Goal: Information Seeking & Learning: Learn about a topic

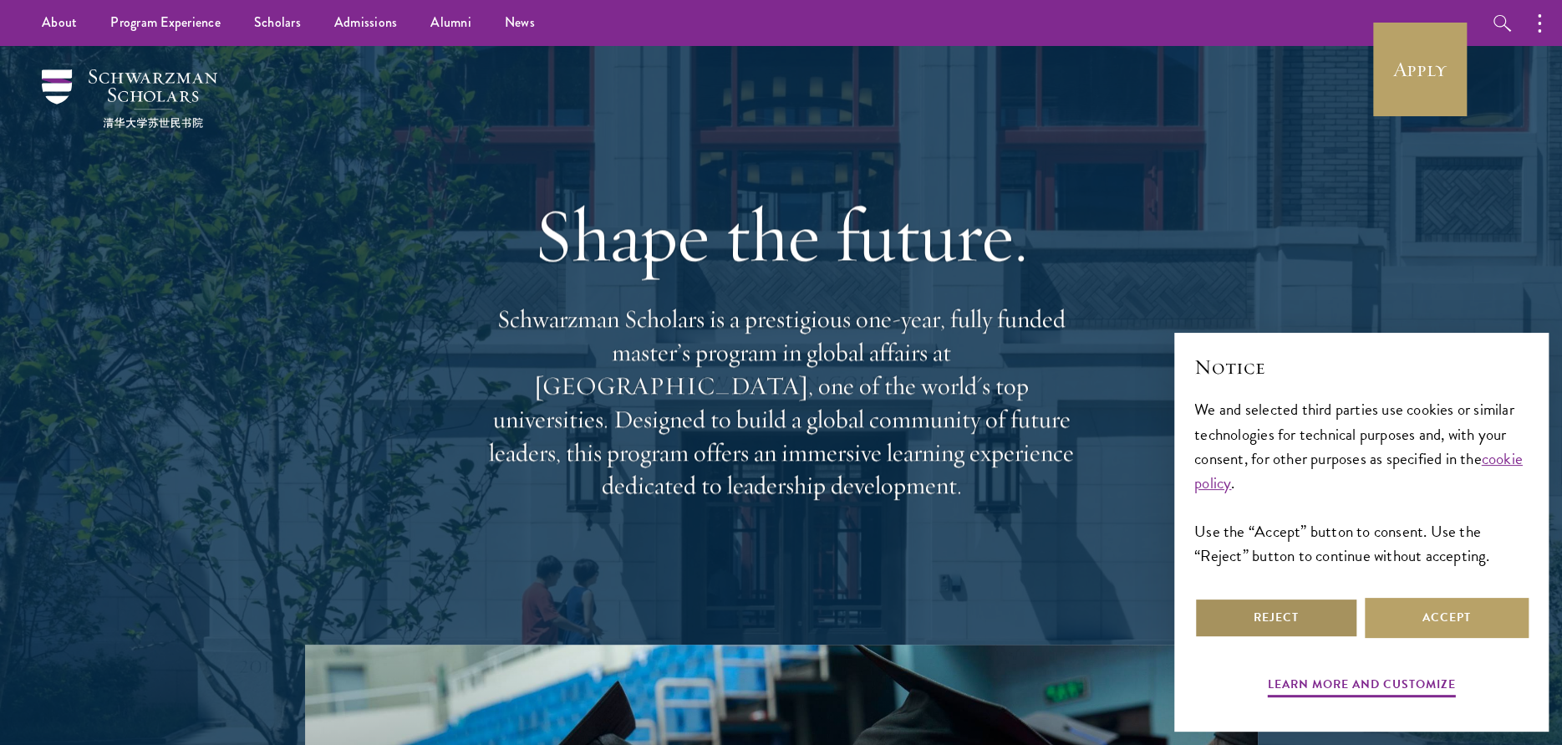
click at [1289, 611] on button "Reject" at bounding box center [1276, 618] width 164 height 40
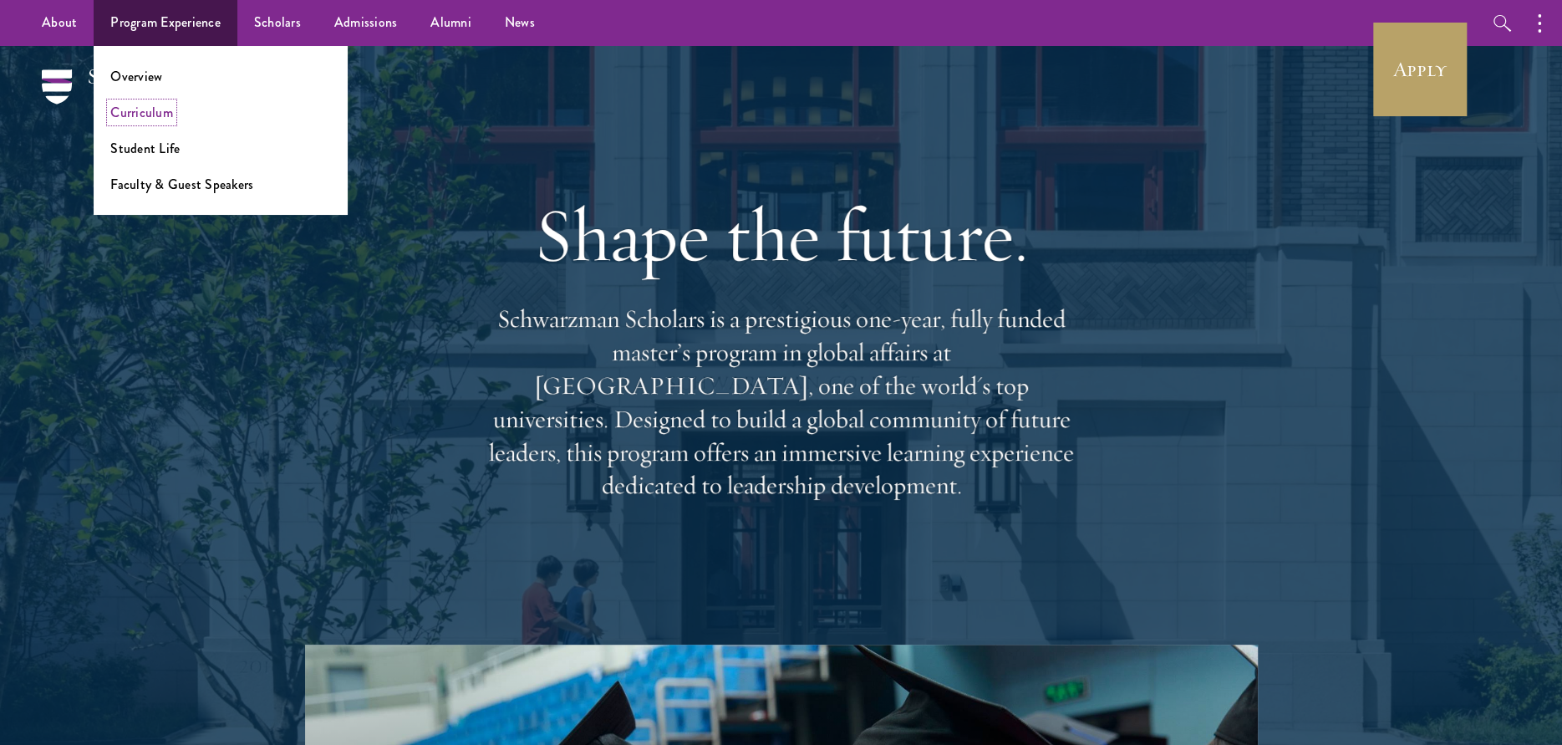
click at [155, 108] on link "Curriculum" at bounding box center [141, 112] width 63 height 19
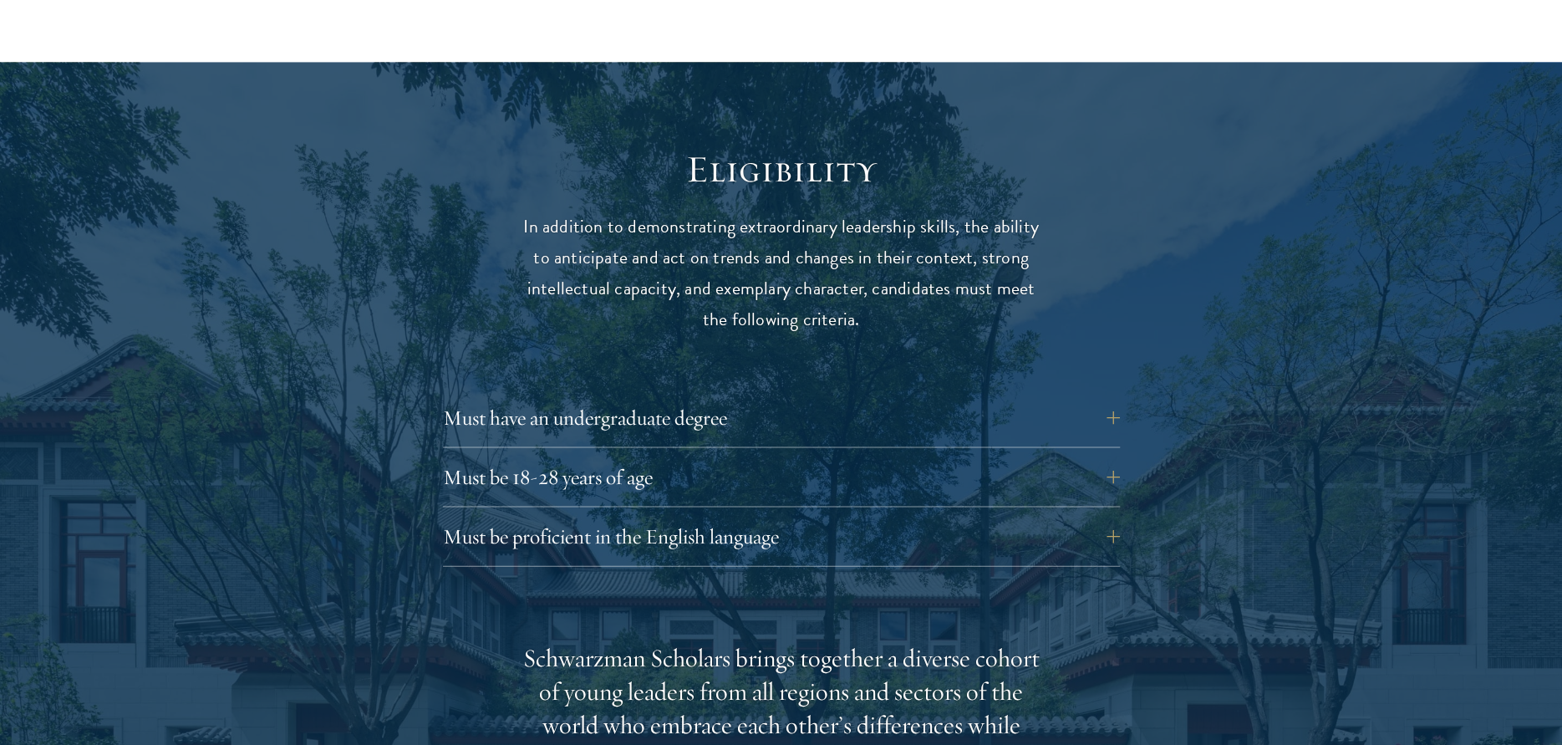
scroll to position [2144, 0]
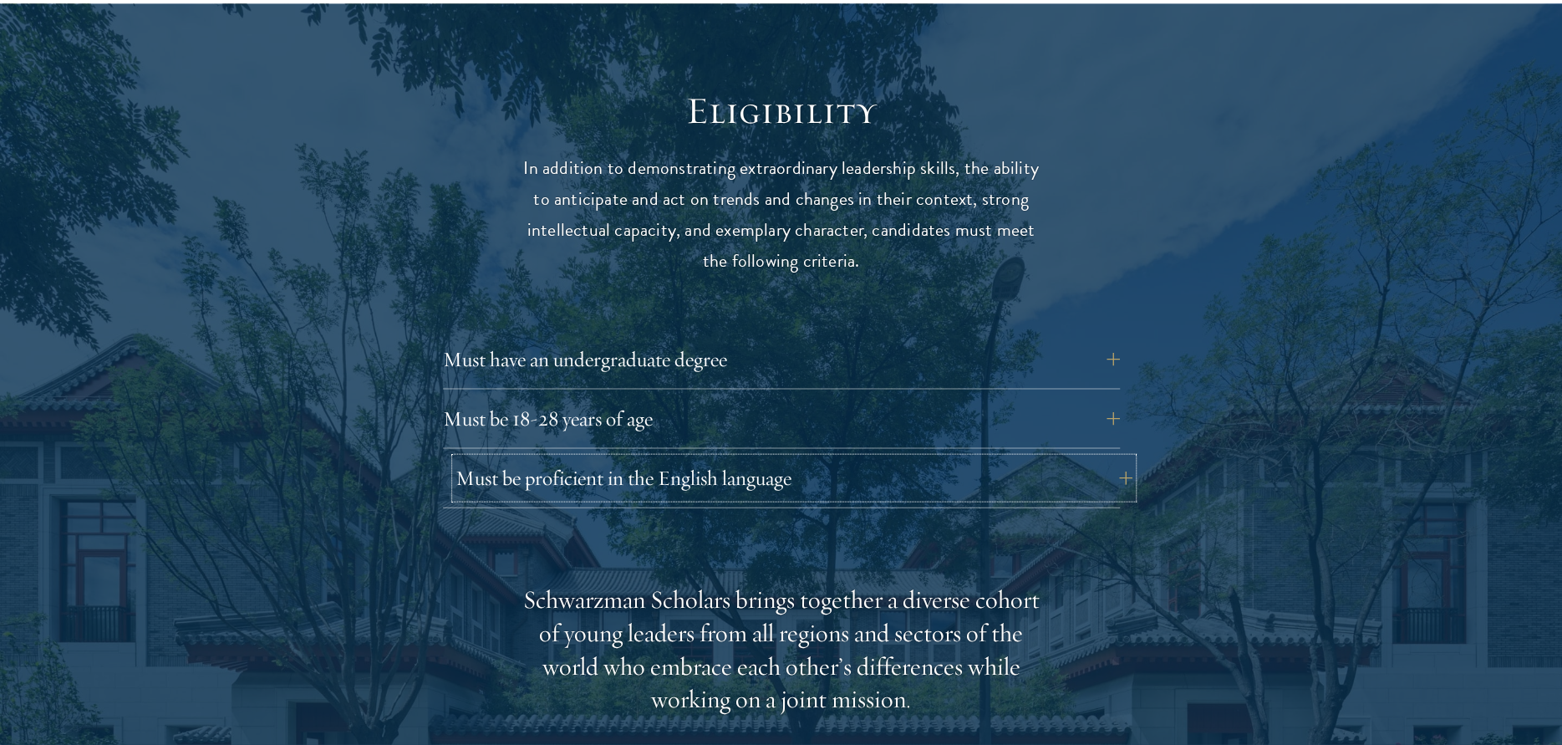
click at [1091, 458] on button "Must be proficient in the English language" at bounding box center [793, 478] width 677 height 40
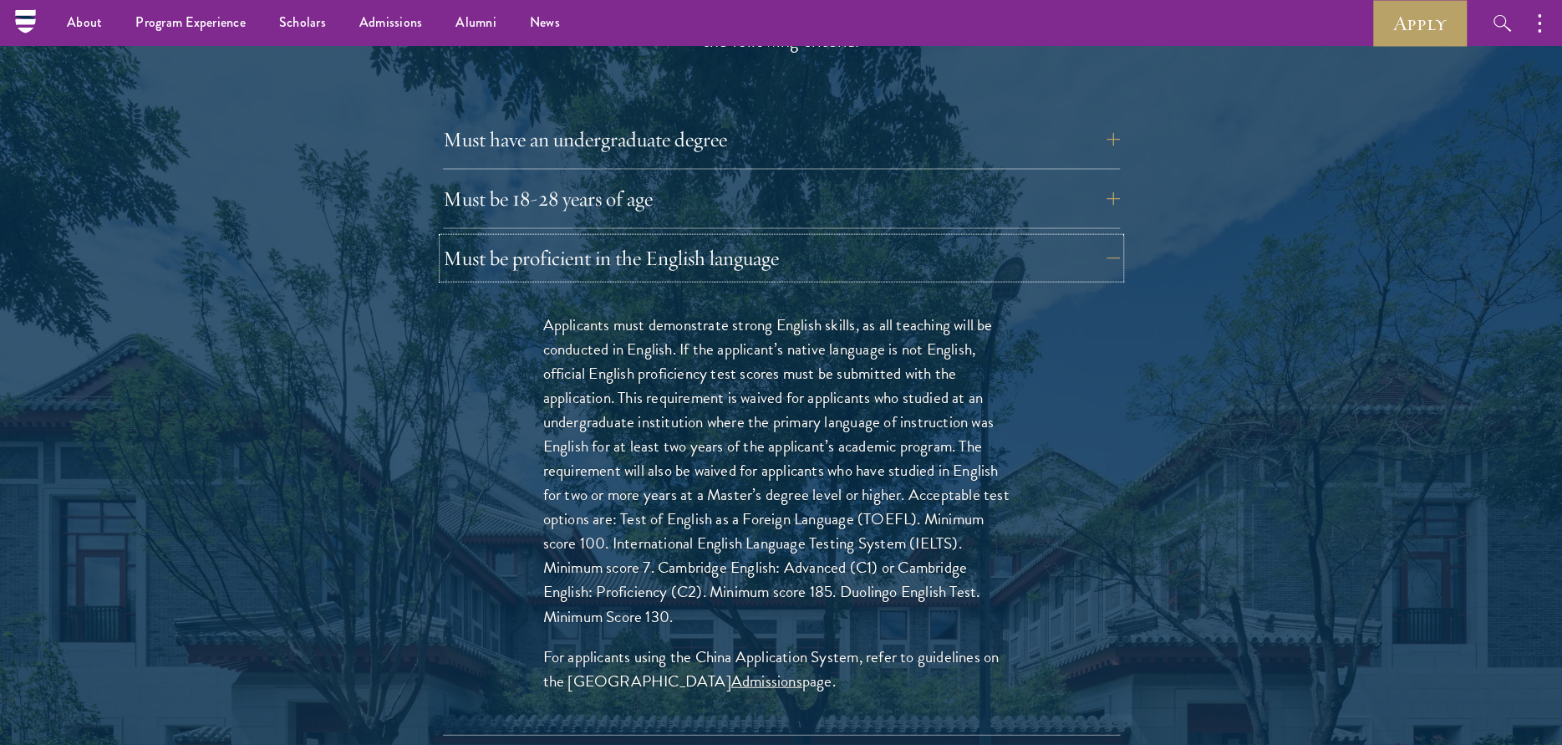
scroll to position [2340, 0]
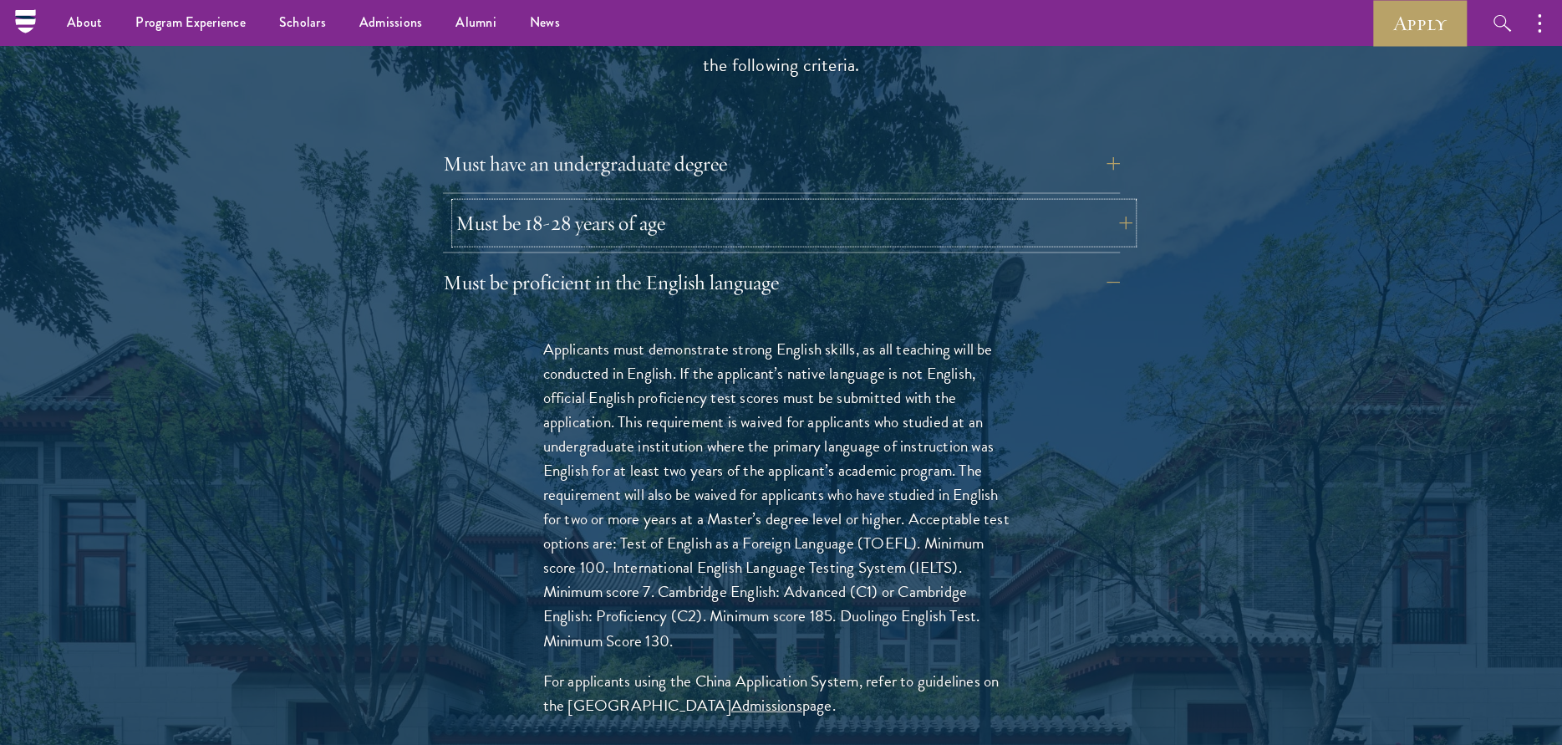
click at [1096, 203] on button "Must be 18-28 years of age" at bounding box center [793, 223] width 677 height 40
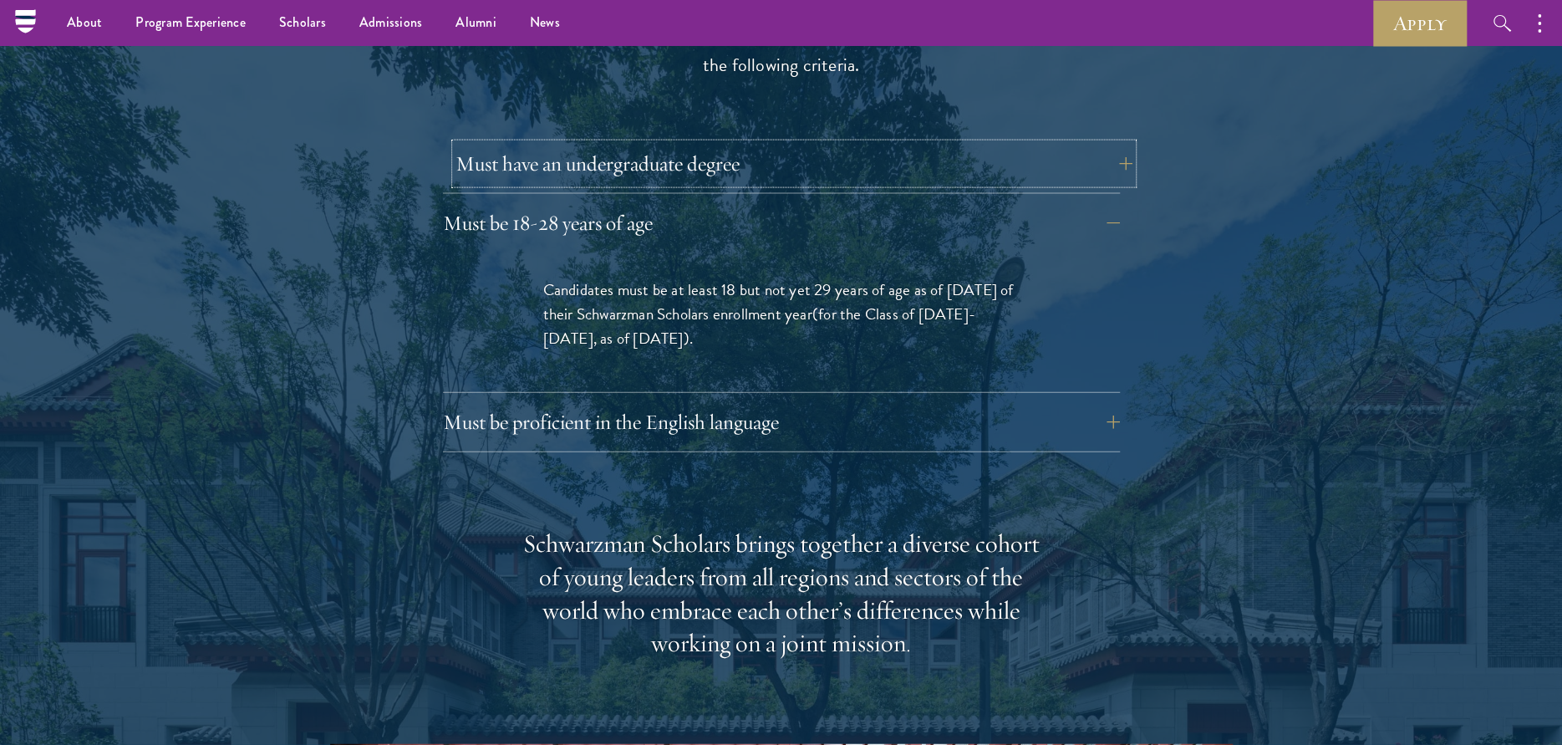
click at [1096, 144] on button "Must have an undergraduate degree" at bounding box center [793, 164] width 677 height 40
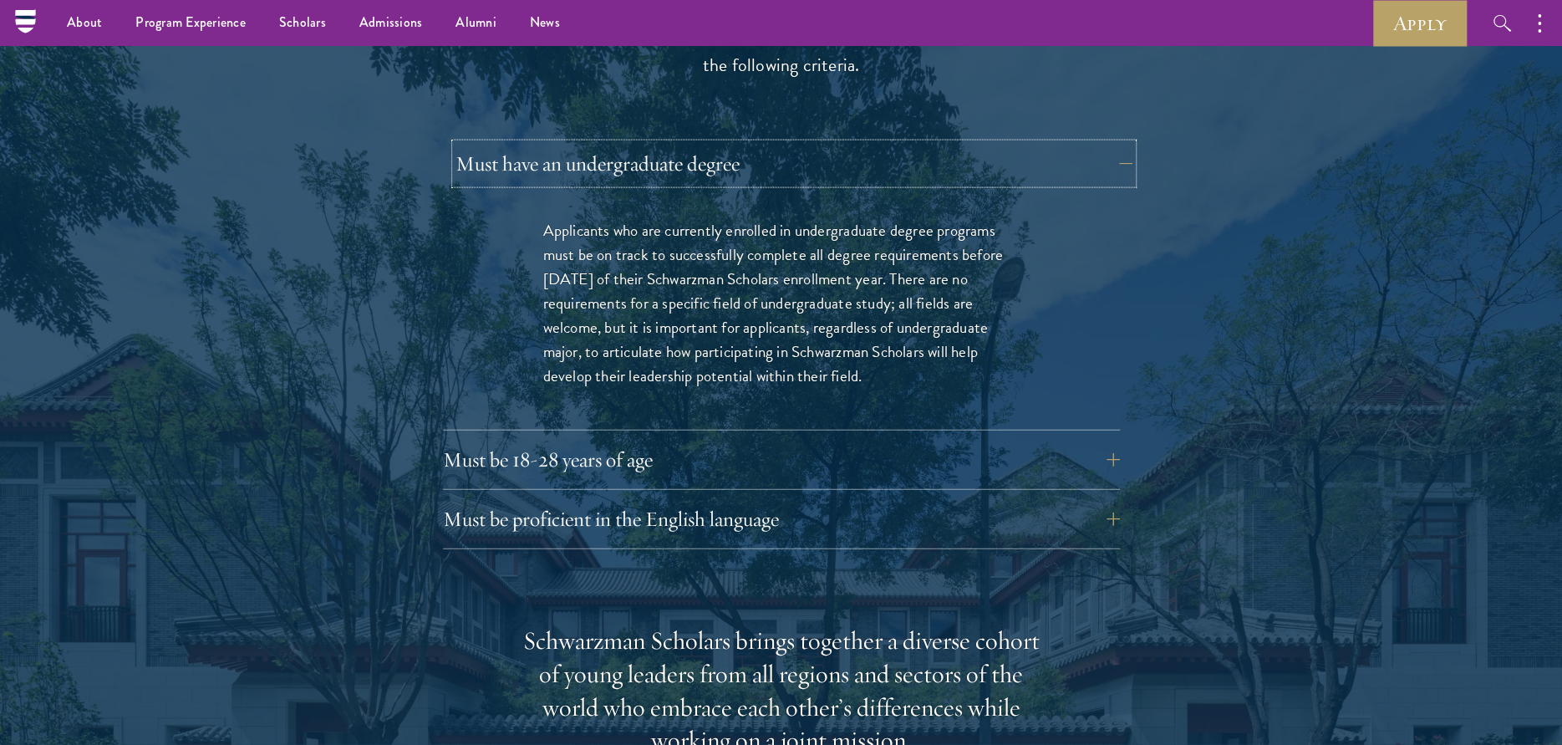
click at [1097, 144] on button "Must have an undergraduate degree" at bounding box center [793, 164] width 677 height 40
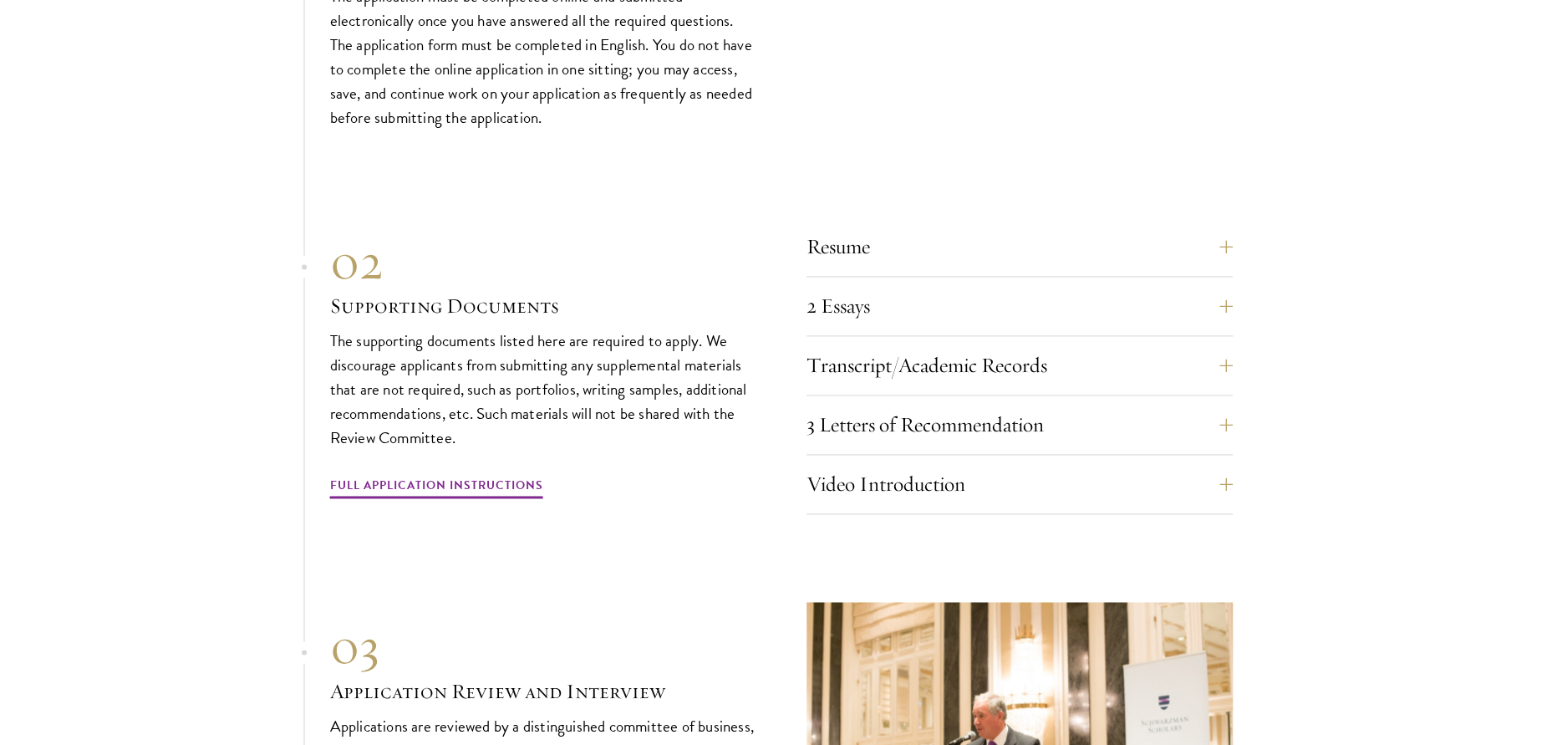
scroll to position [5655, 0]
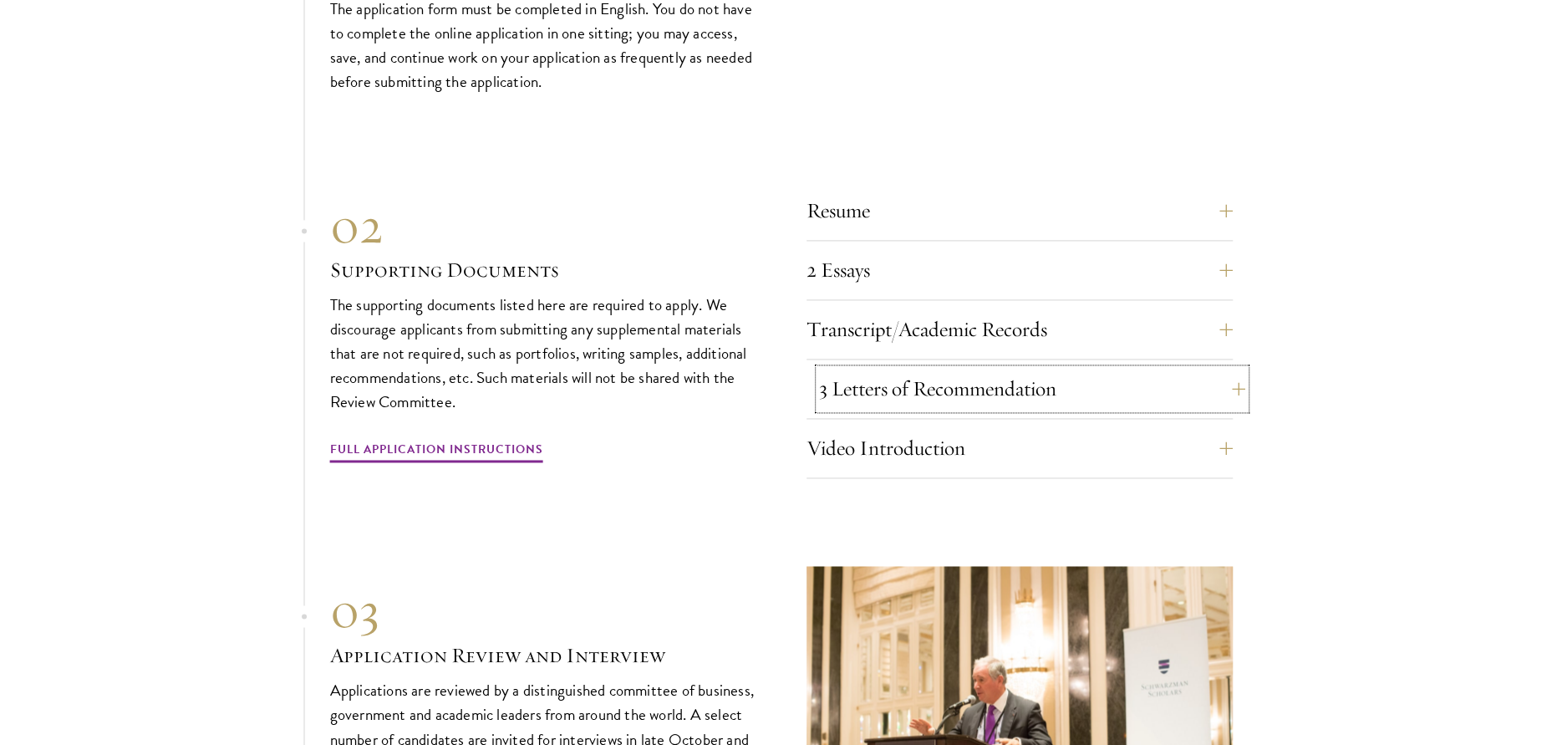
click at [1222, 379] on button "3 Letters of Recommendation" at bounding box center [1032, 389] width 426 height 40
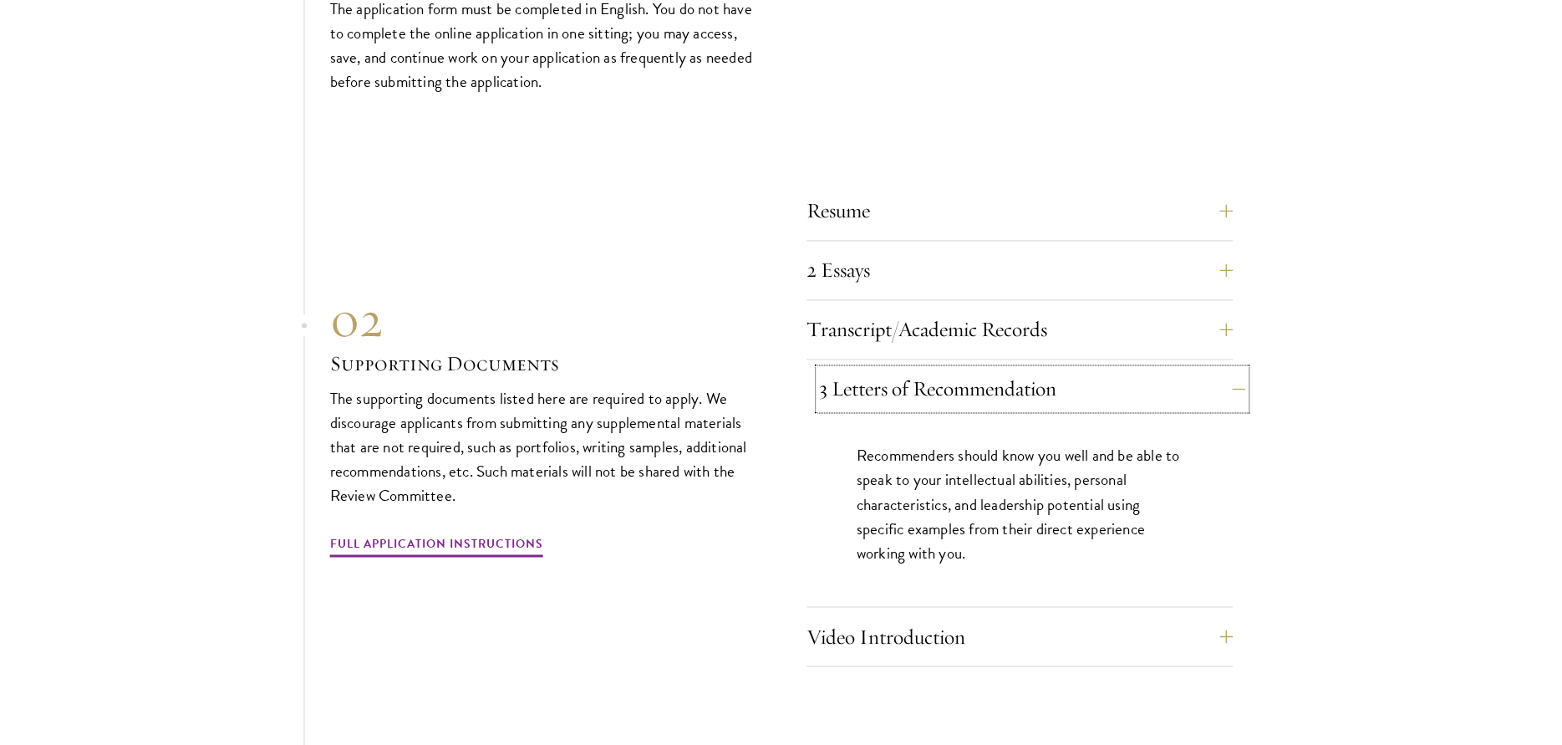
click at [1219, 377] on button "3 Letters of Recommendation" at bounding box center [1032, 389] width 426 height 40
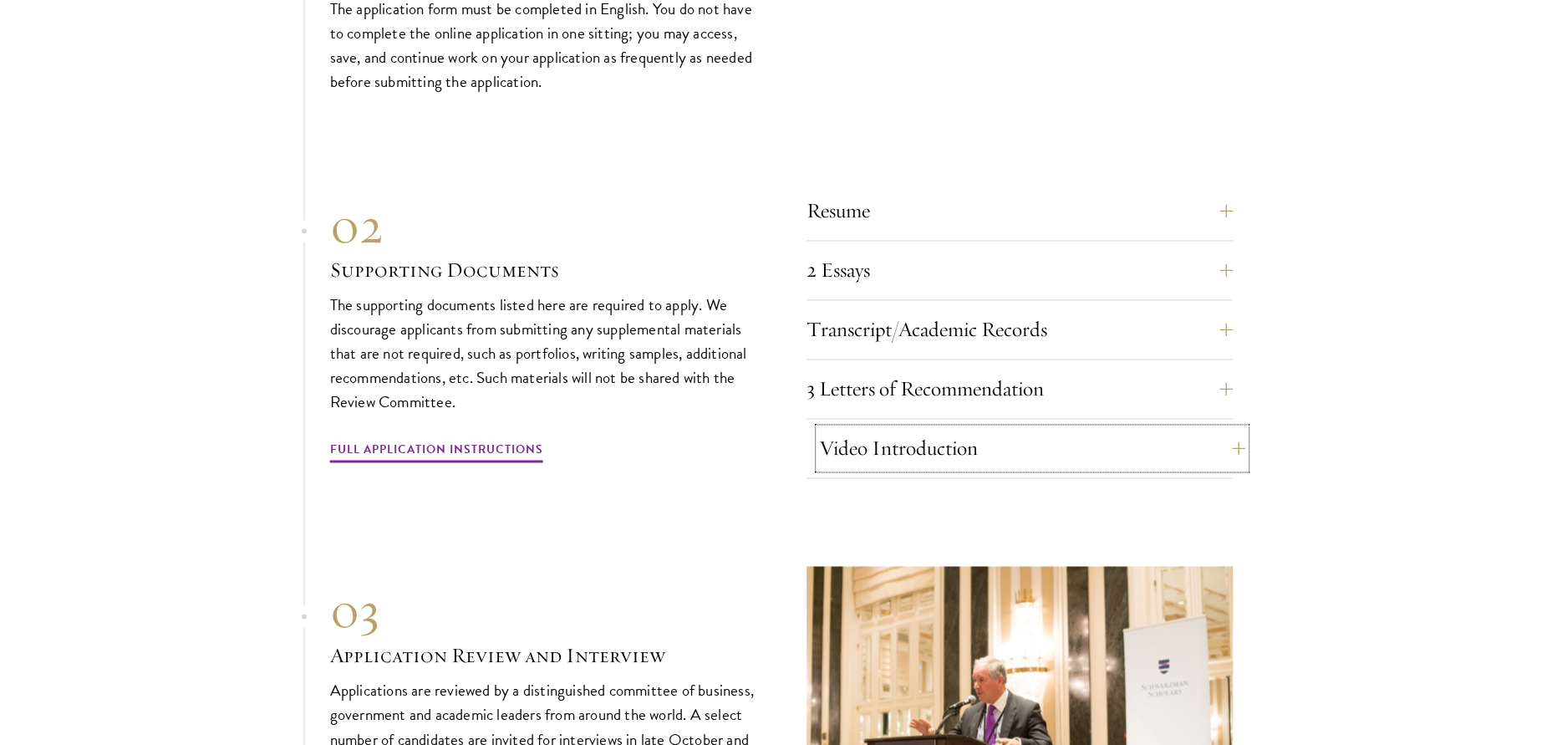
click at [1208, 428] on button "Video Introduction" at bounding box center [1032, 448] width 426 height 40
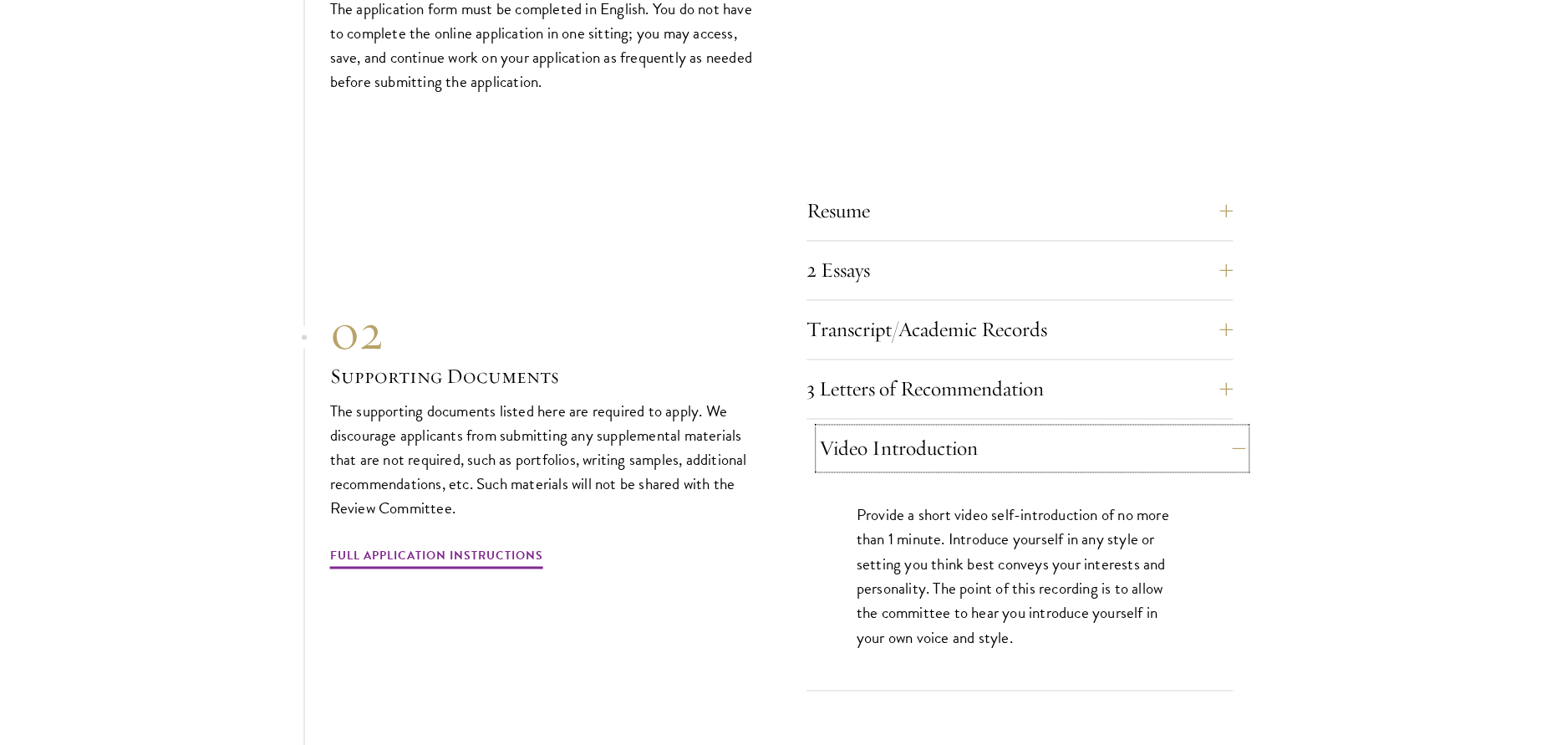
click at [1208, 428] on button "Video Introduction" at bounding box center [1032, 448] width 426 height 40
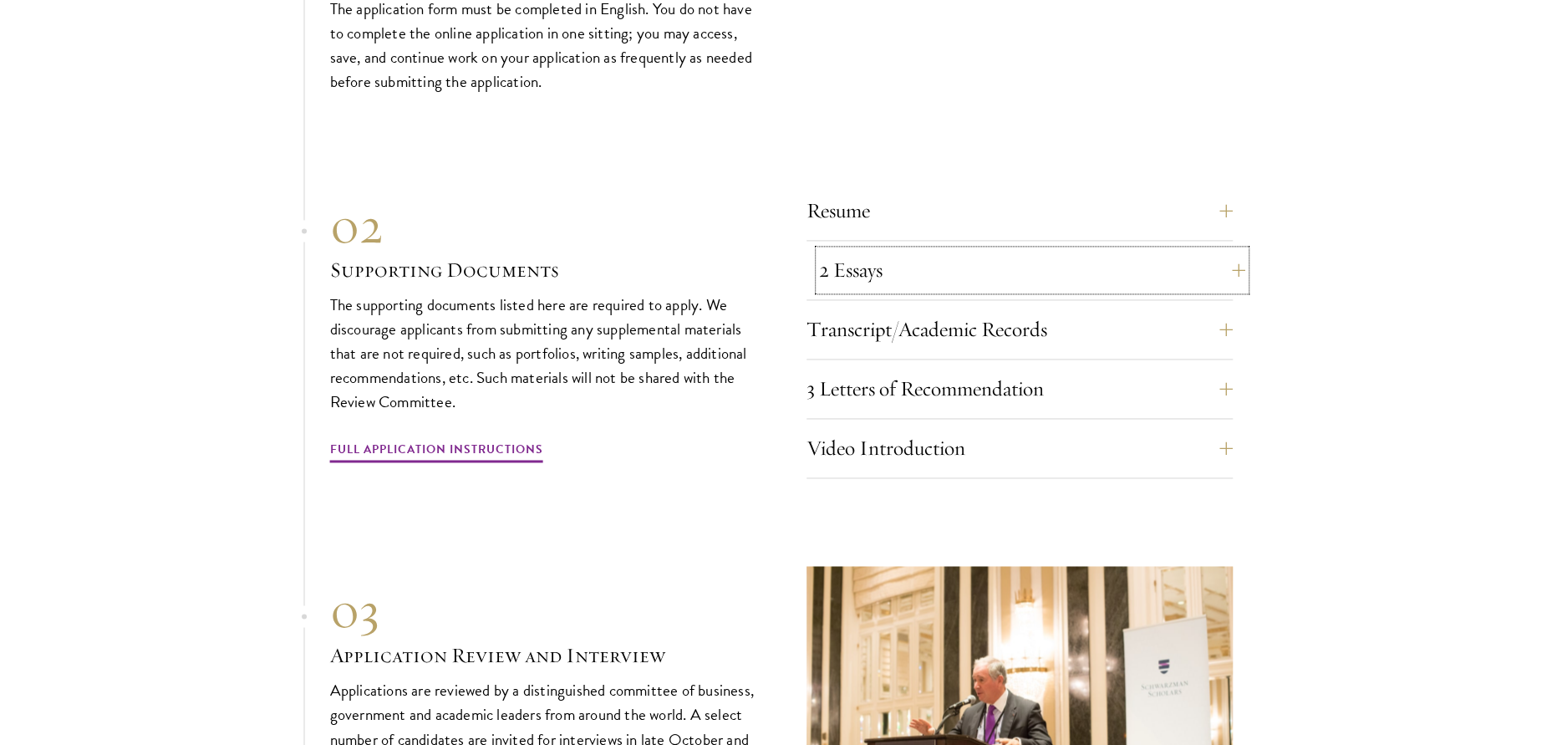
click at [1188, 273] on button "2 Essays" at bounding box center [1032, 270] width 426 height 40
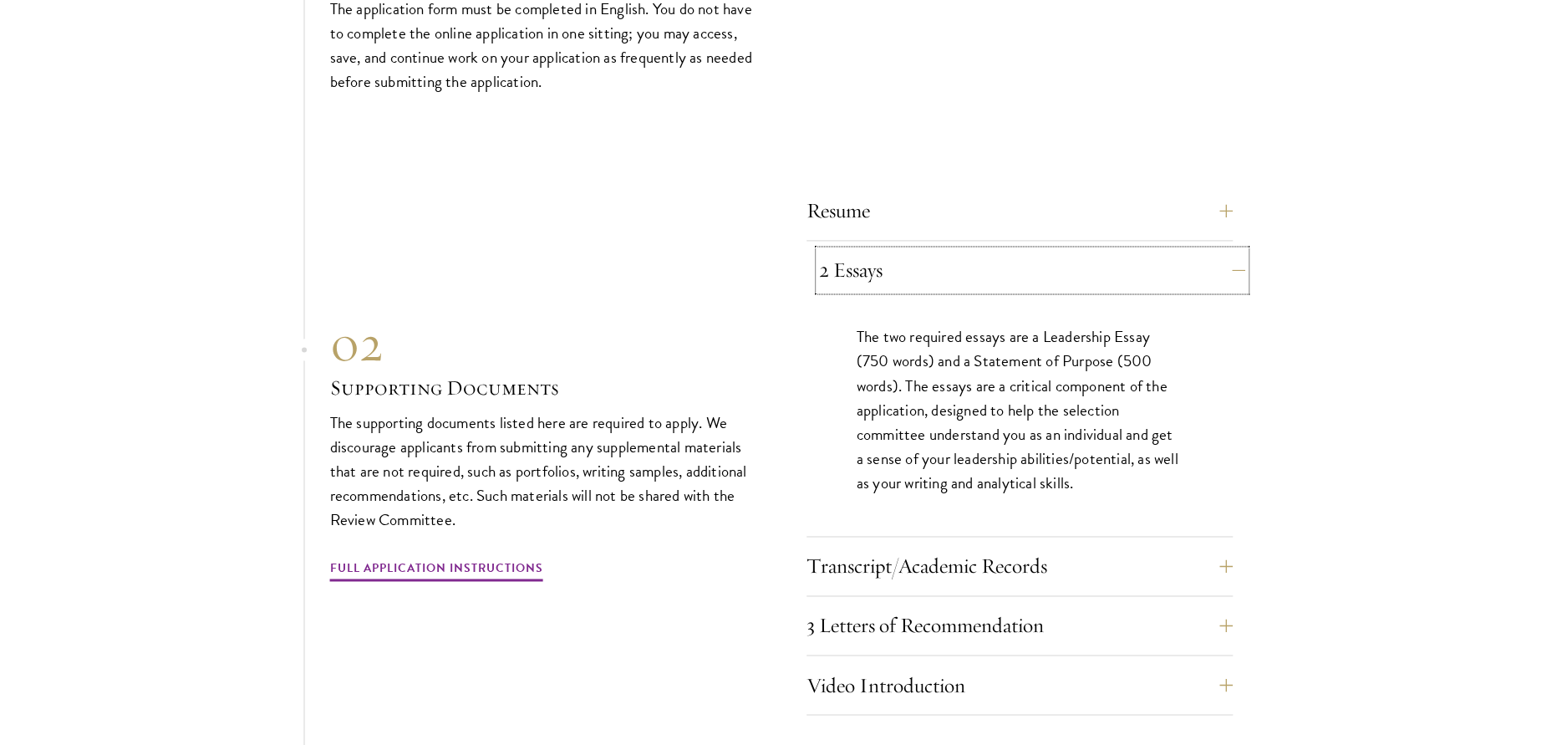
click at [1183, 262] on button "2 Essays" at bounding box center [1032, 270] width 426 height 40
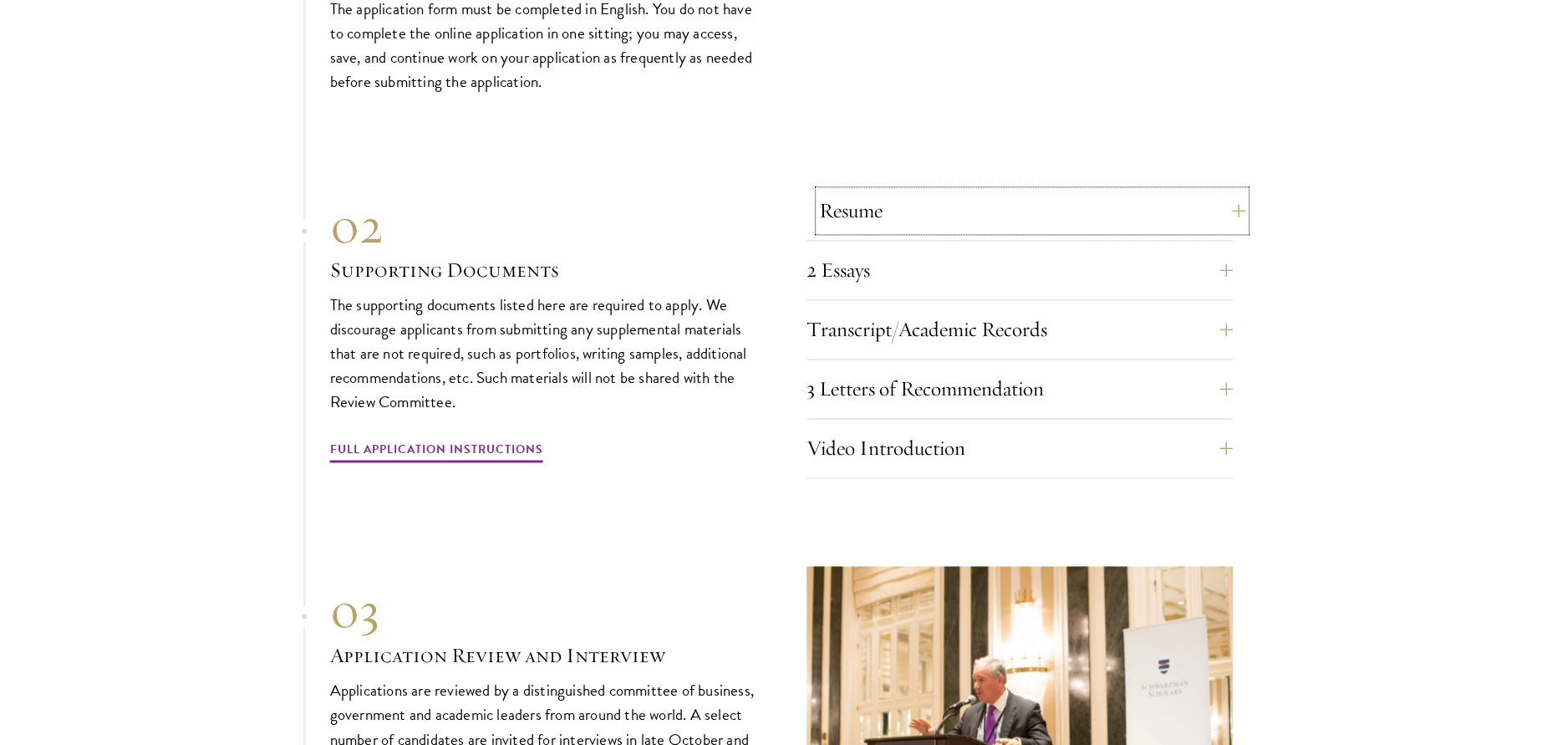
click at [1175, 201] on button "Resume" at bounding box center [1032, 211] width 426 height 40
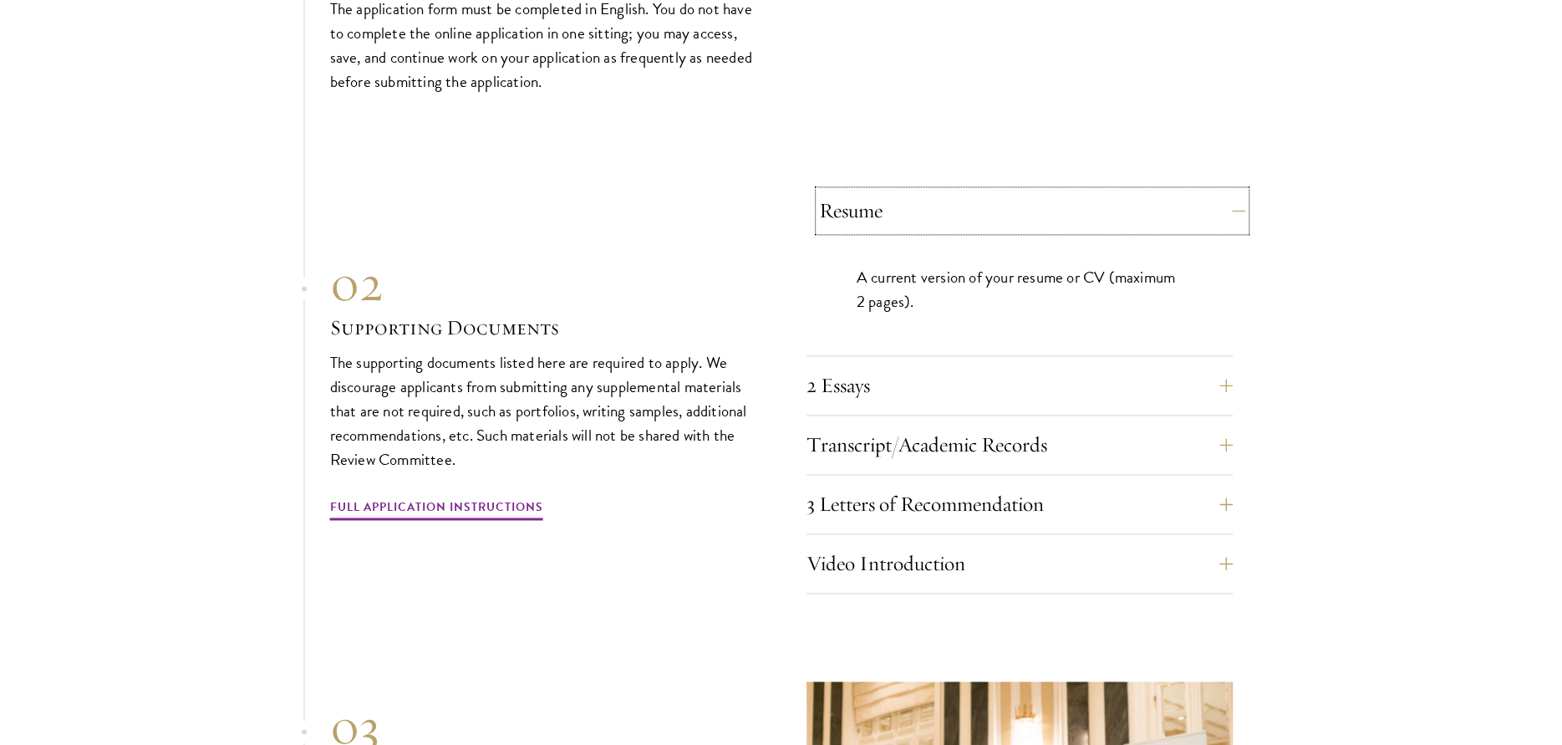
click at [1175, 201] on button "Resume" at bounding box center [1032, 211] width 426 height 40
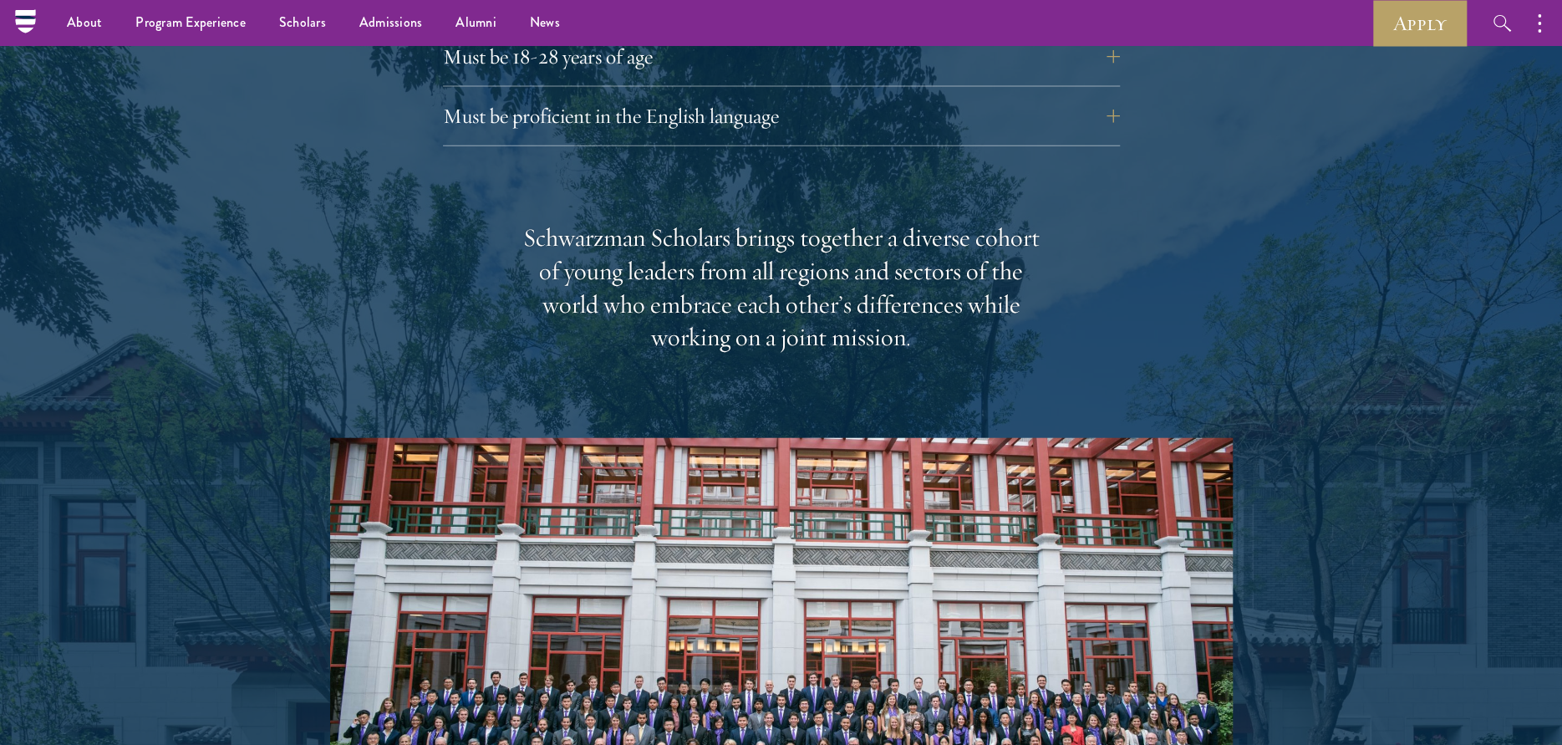
scroll to position [1639, 0]
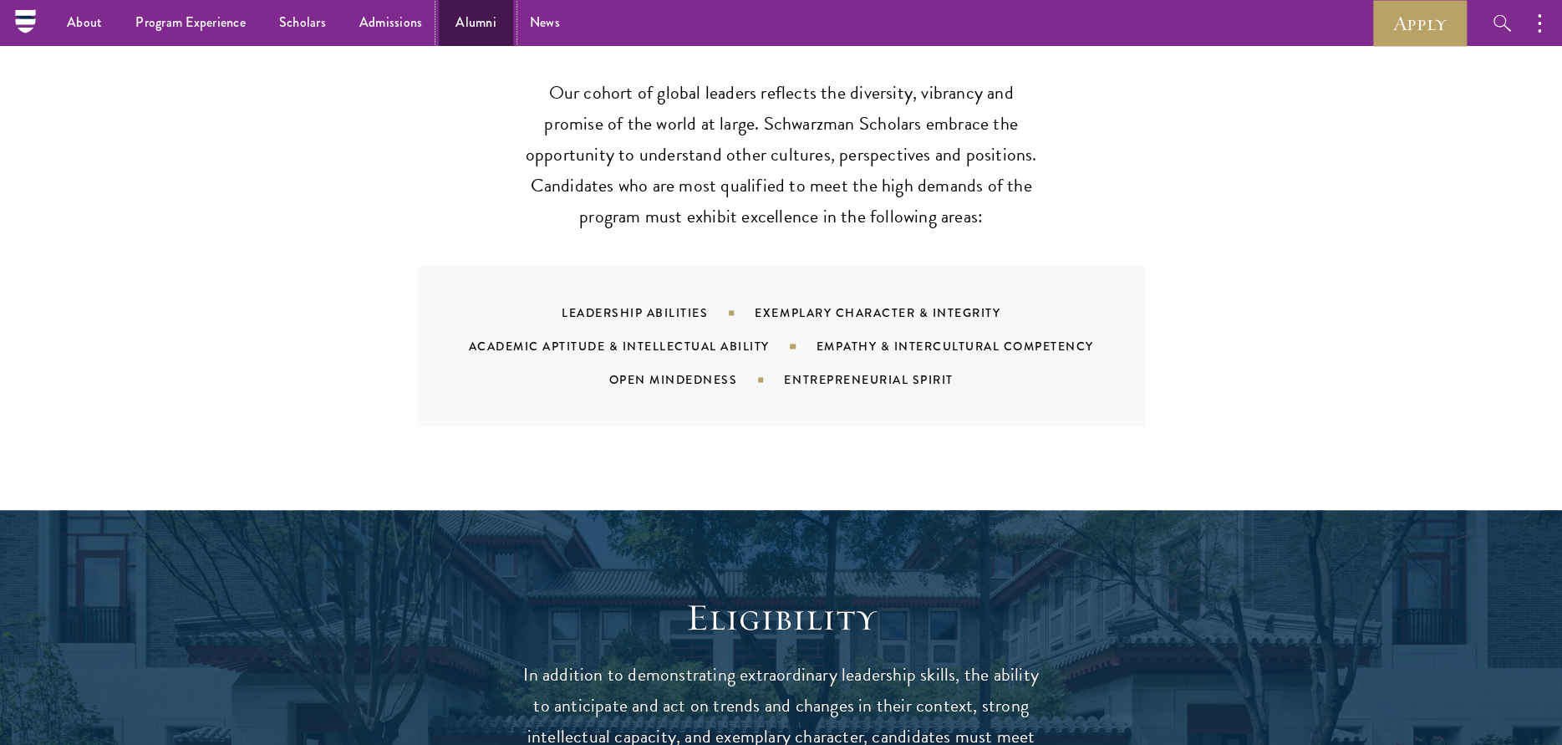
click at [481, 22] on link "Alumni" at bounding box center [476, 23] width 74 height 46
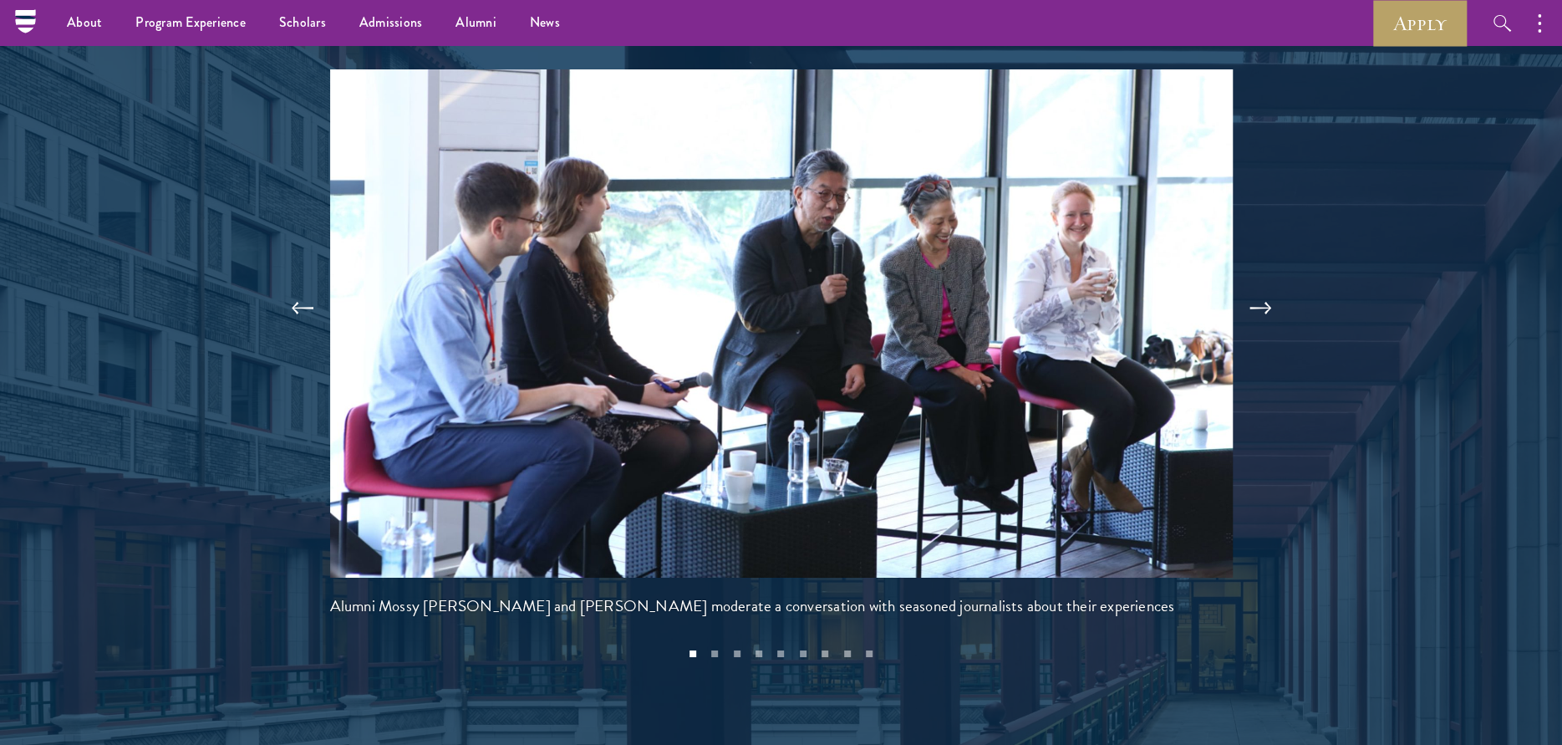
scroll to position [3510, 0]
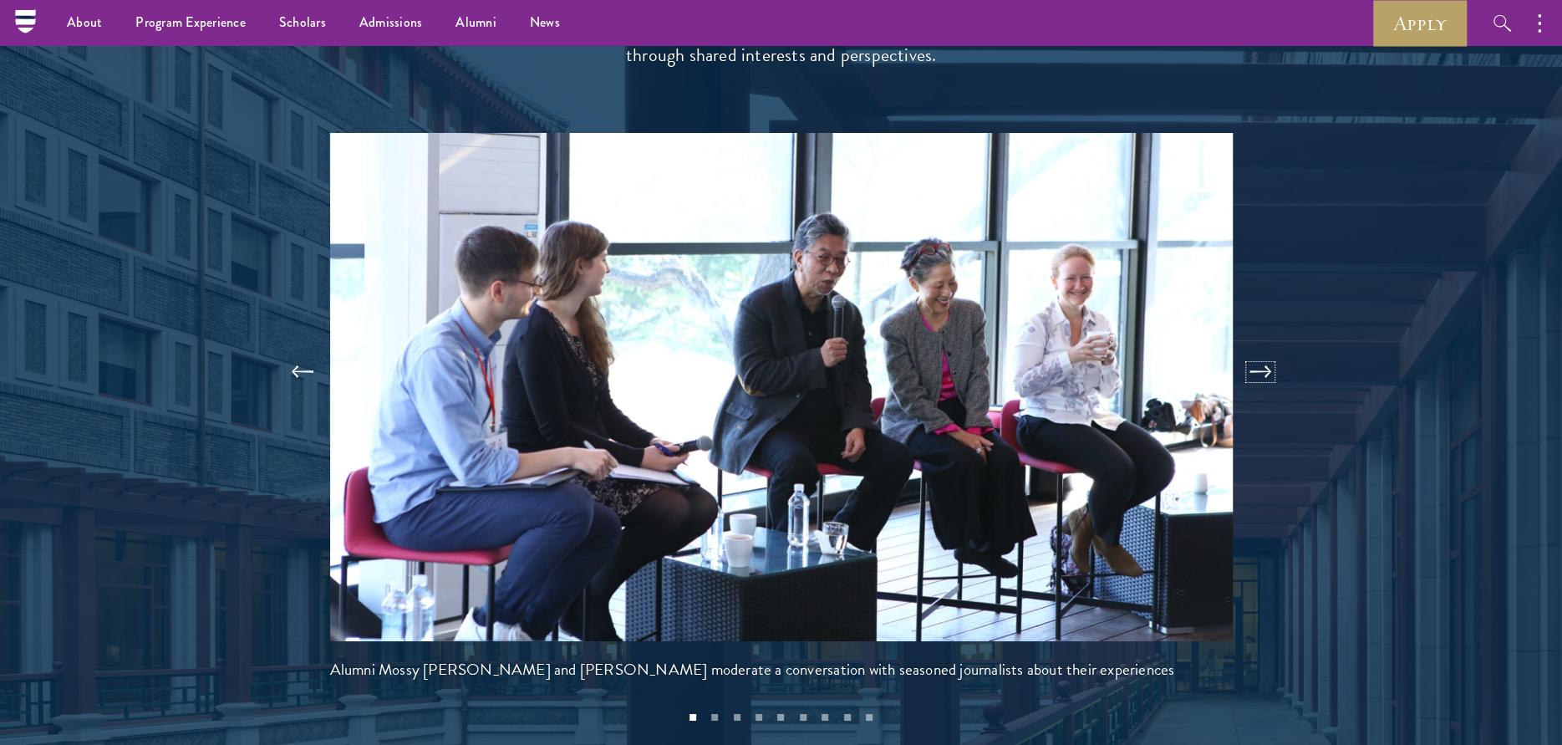
click at [1254, 348] on button at bounding box center [1260, 371] width 55 height 47
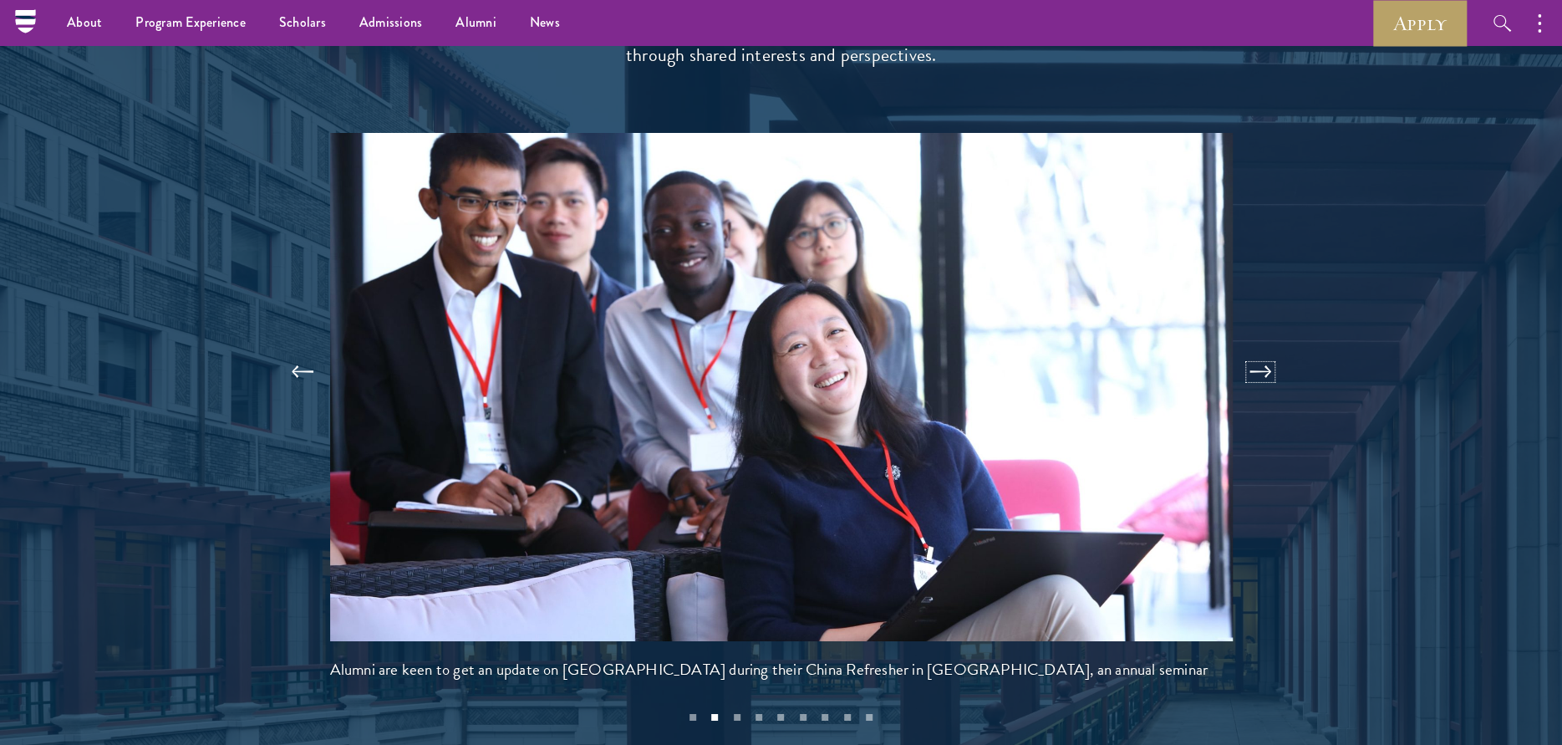
click at [1254, 348] on button at bounding box center [1260, 371] width 55 height 47
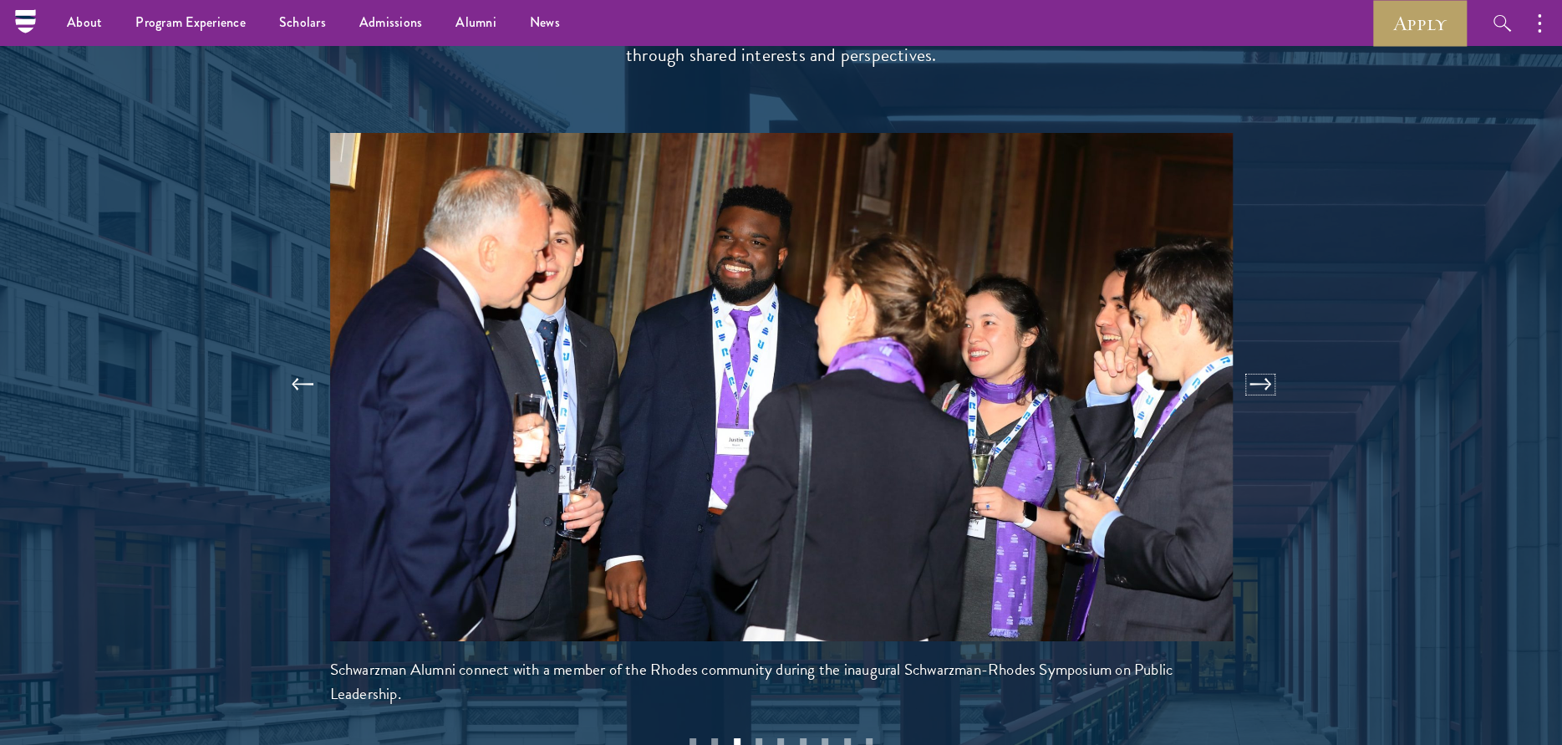
click at [1254, 361] on button at bounding box center [1260, 384] width 55 height 47
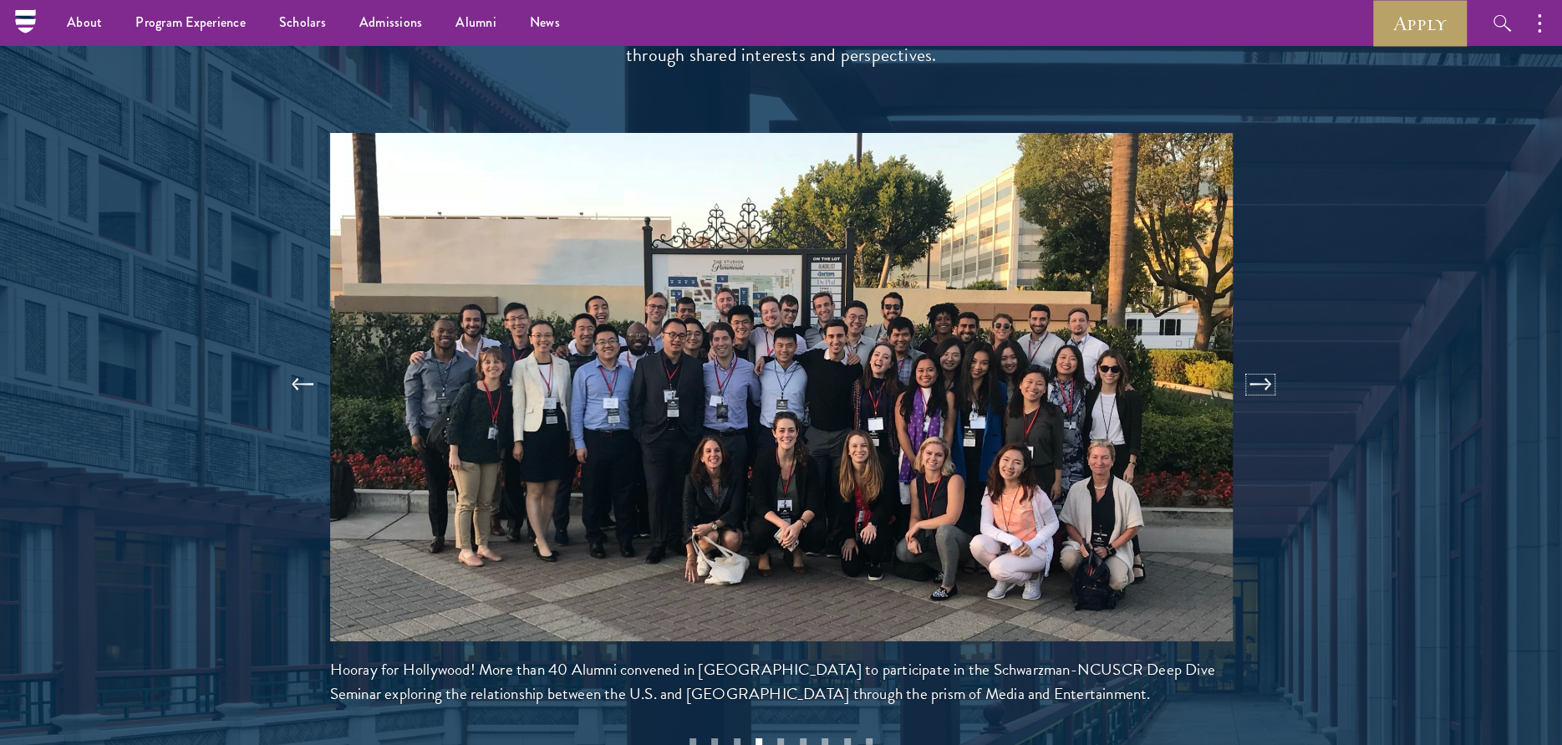
click at [1254, 361] on button at bounding box center [1260, 384] width 55 height 47
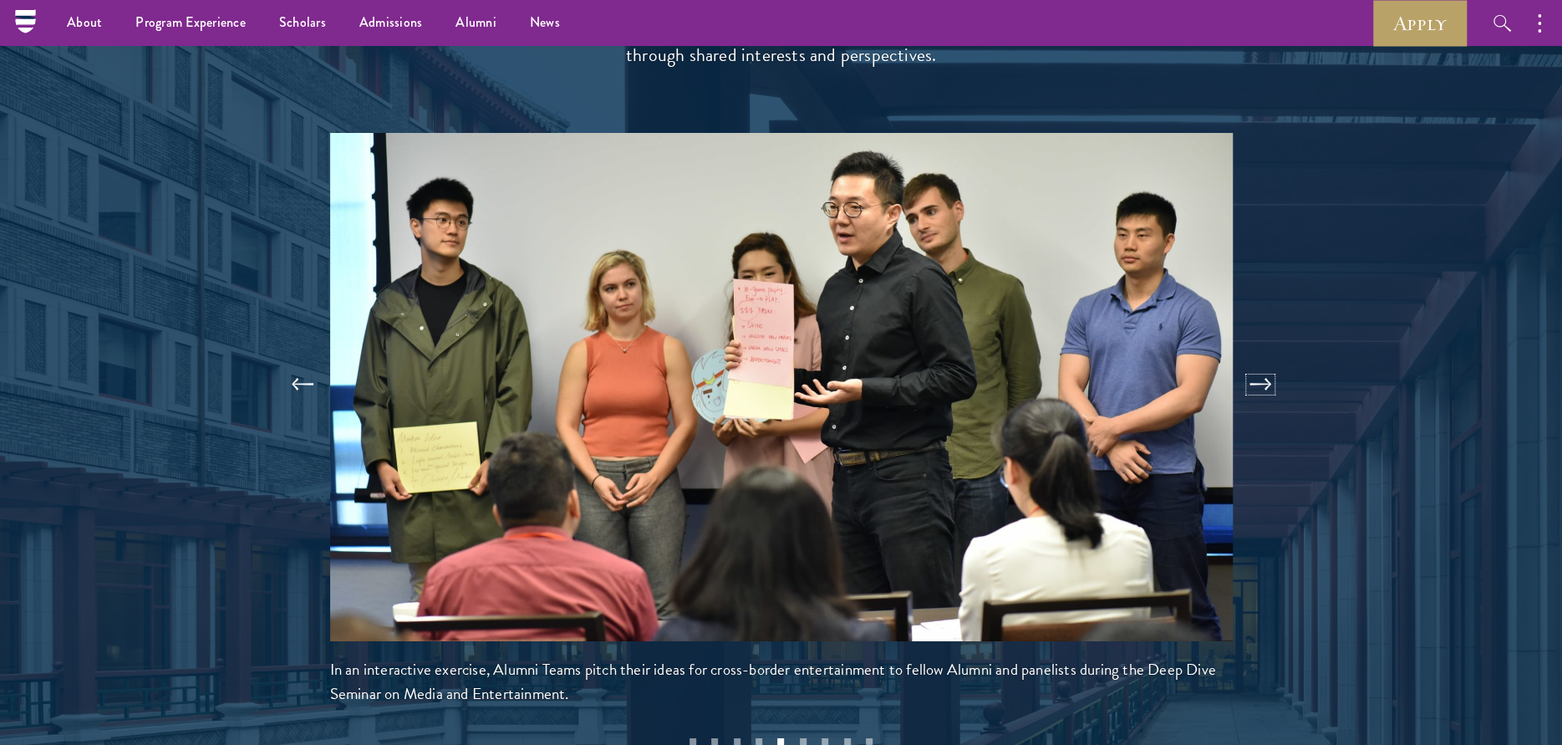
click at [1254, 361] on button at bounding box center [1260, 384] width 55 height 47
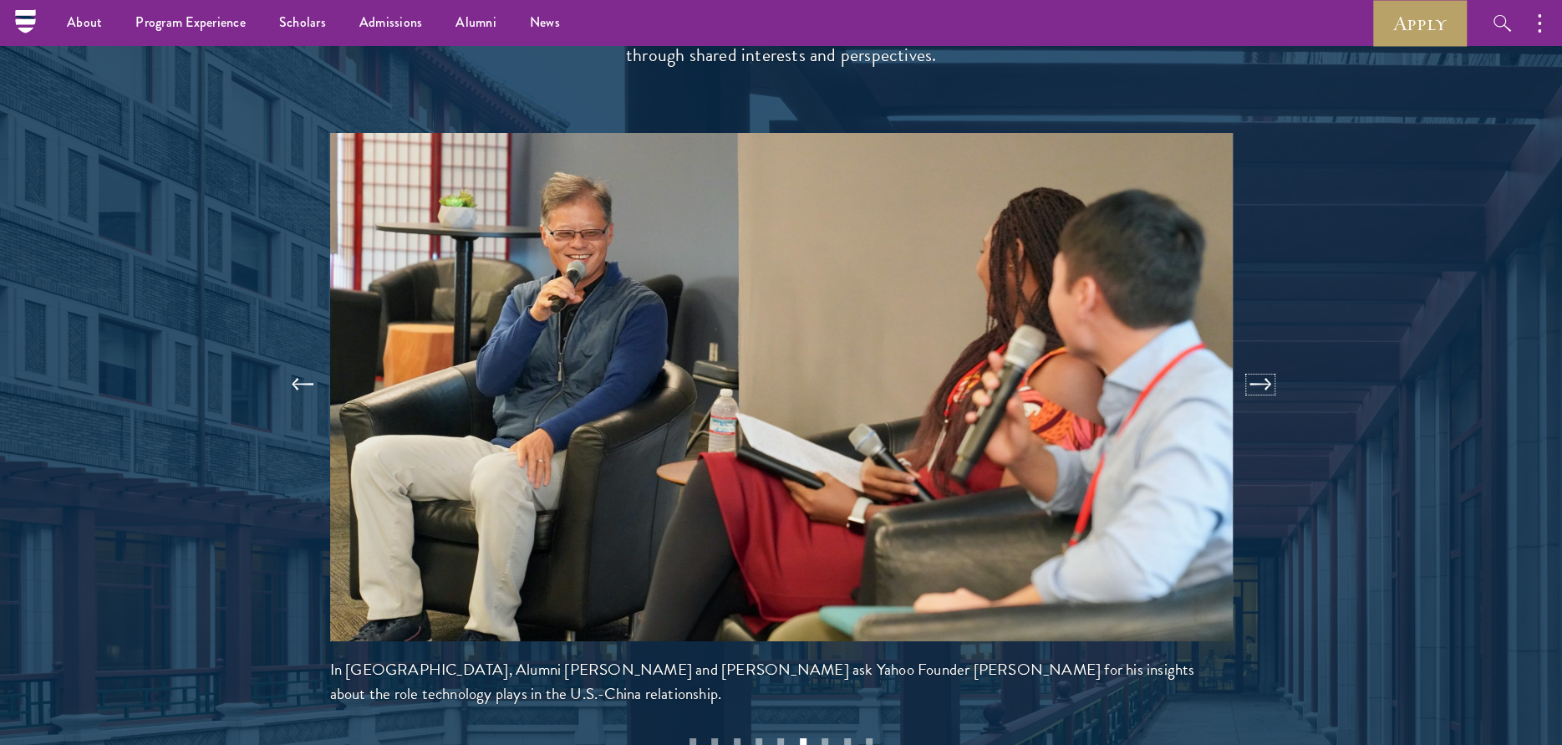
click at [1254, 361] on button at bounding box center [1260, 384] width 55 height 47
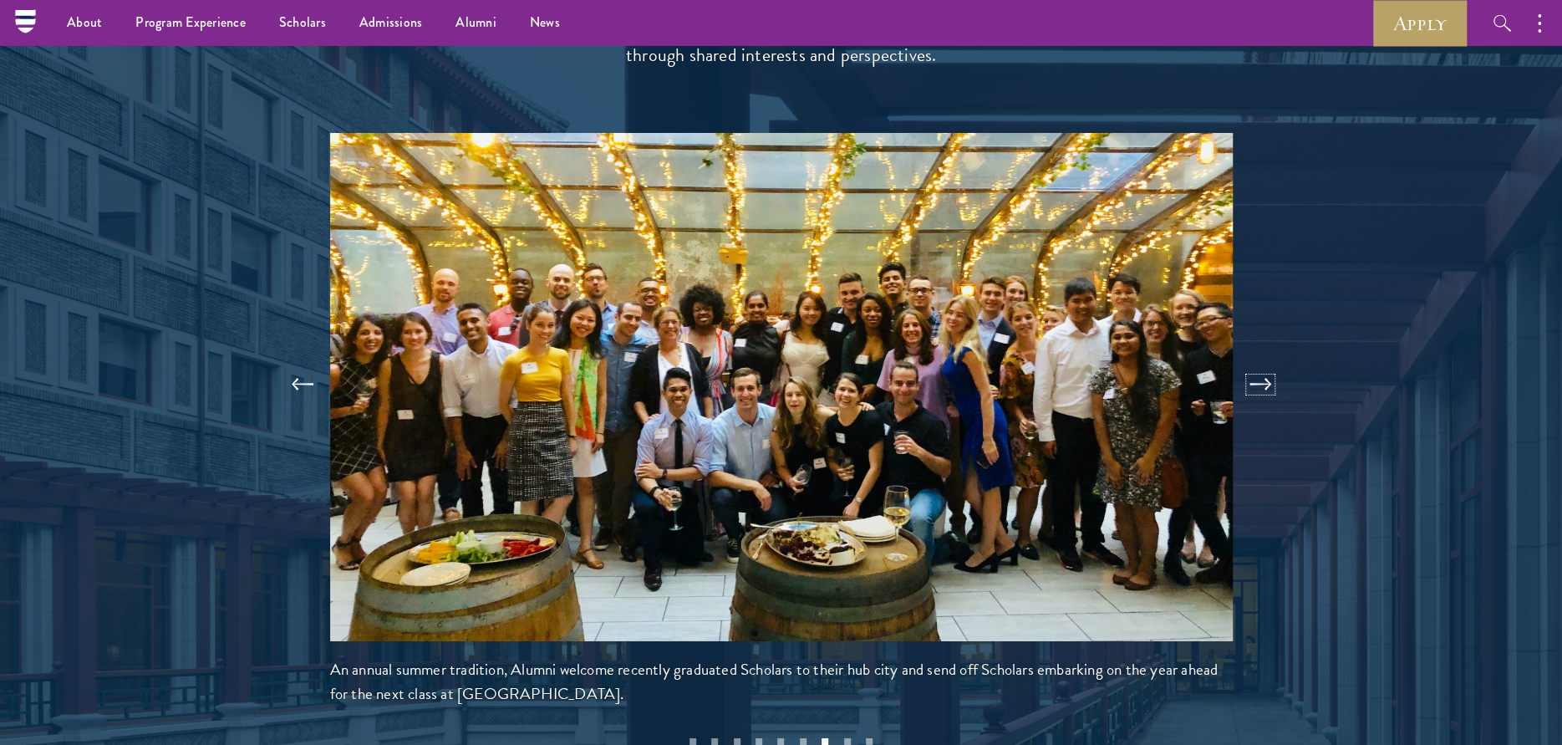
click at [1254, 361] on button at bounding box center [1260, 384] width 55 height 47
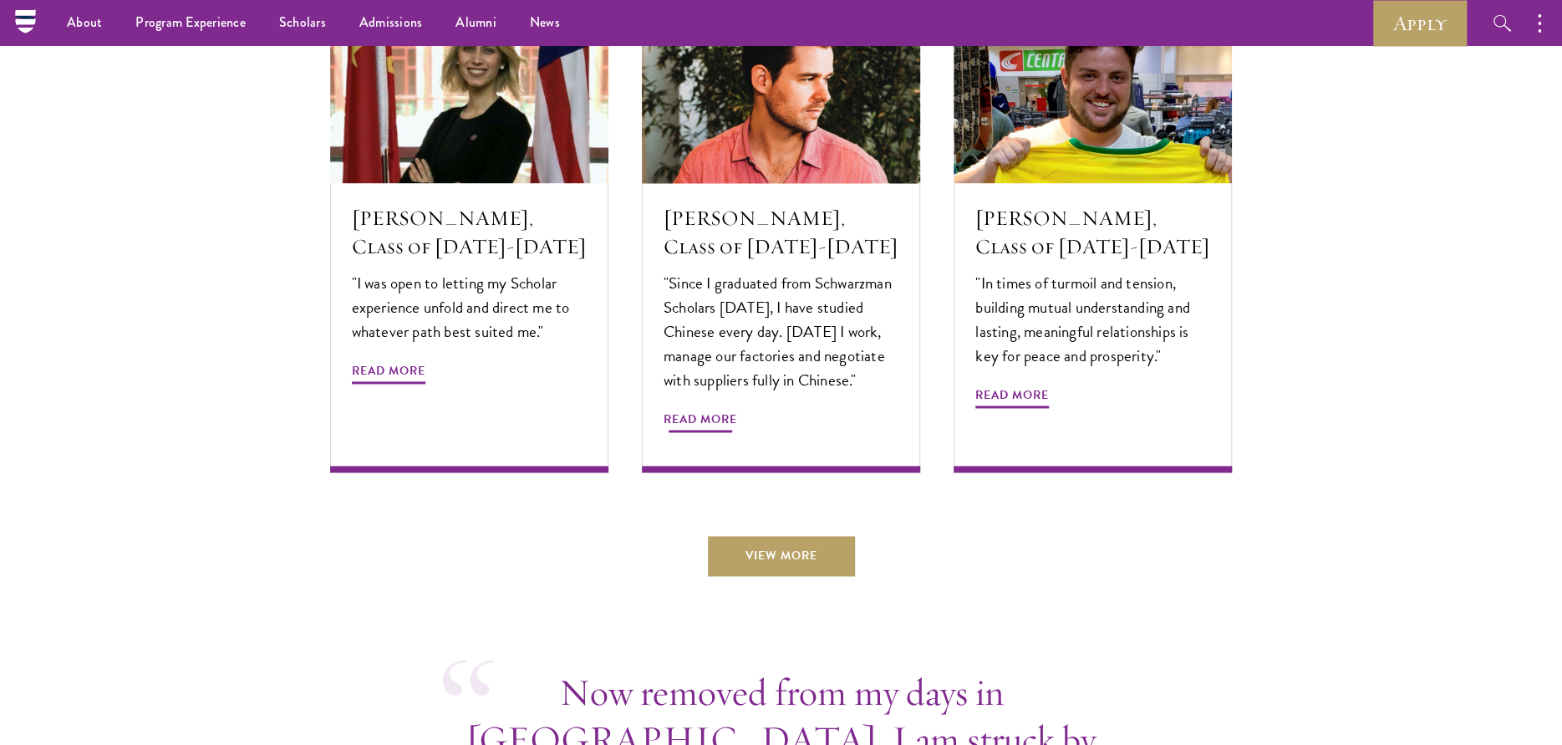
scroll to position [5595, 0]
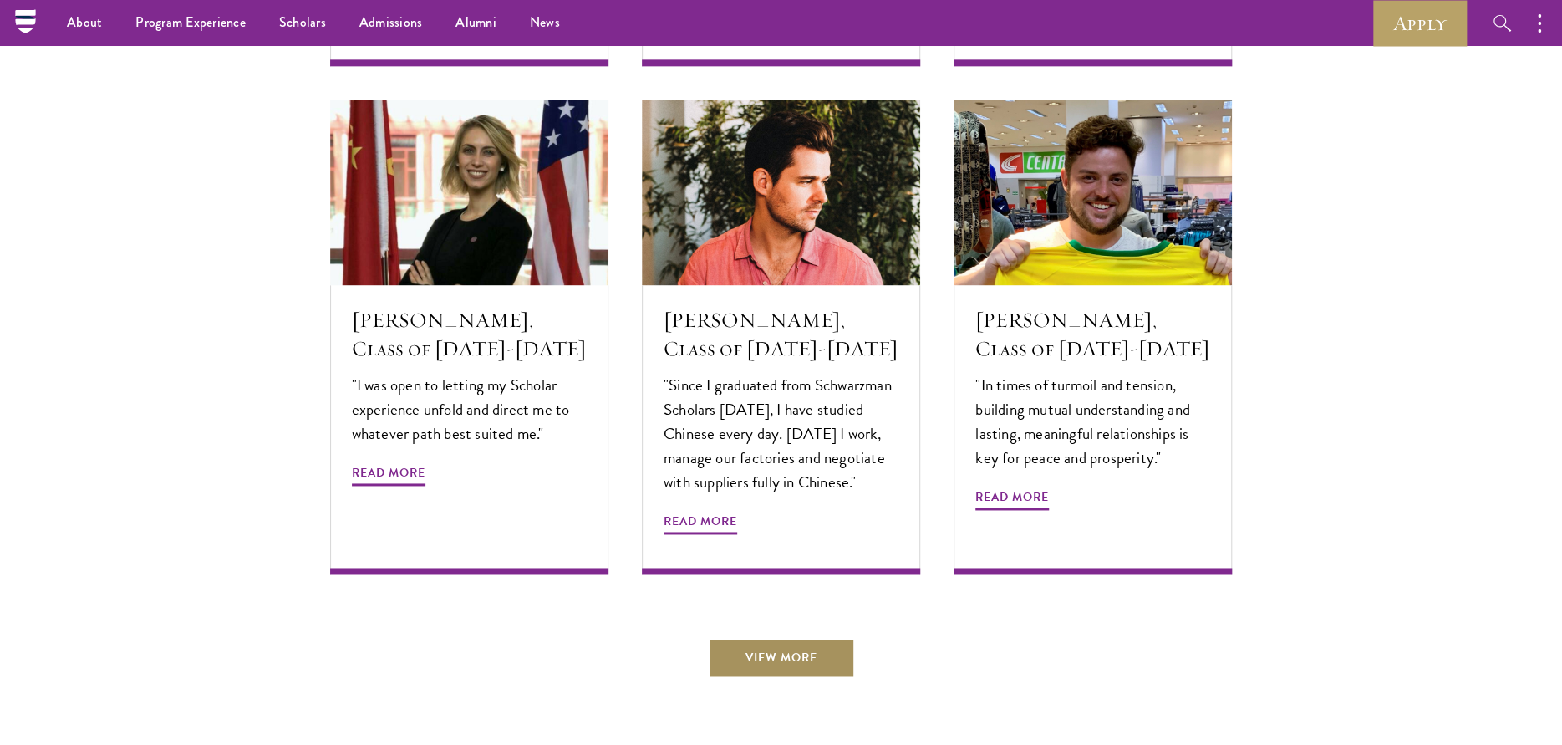
click at [792, 637] on link "View More" at bounding box center [781, 657] width 147 height 40
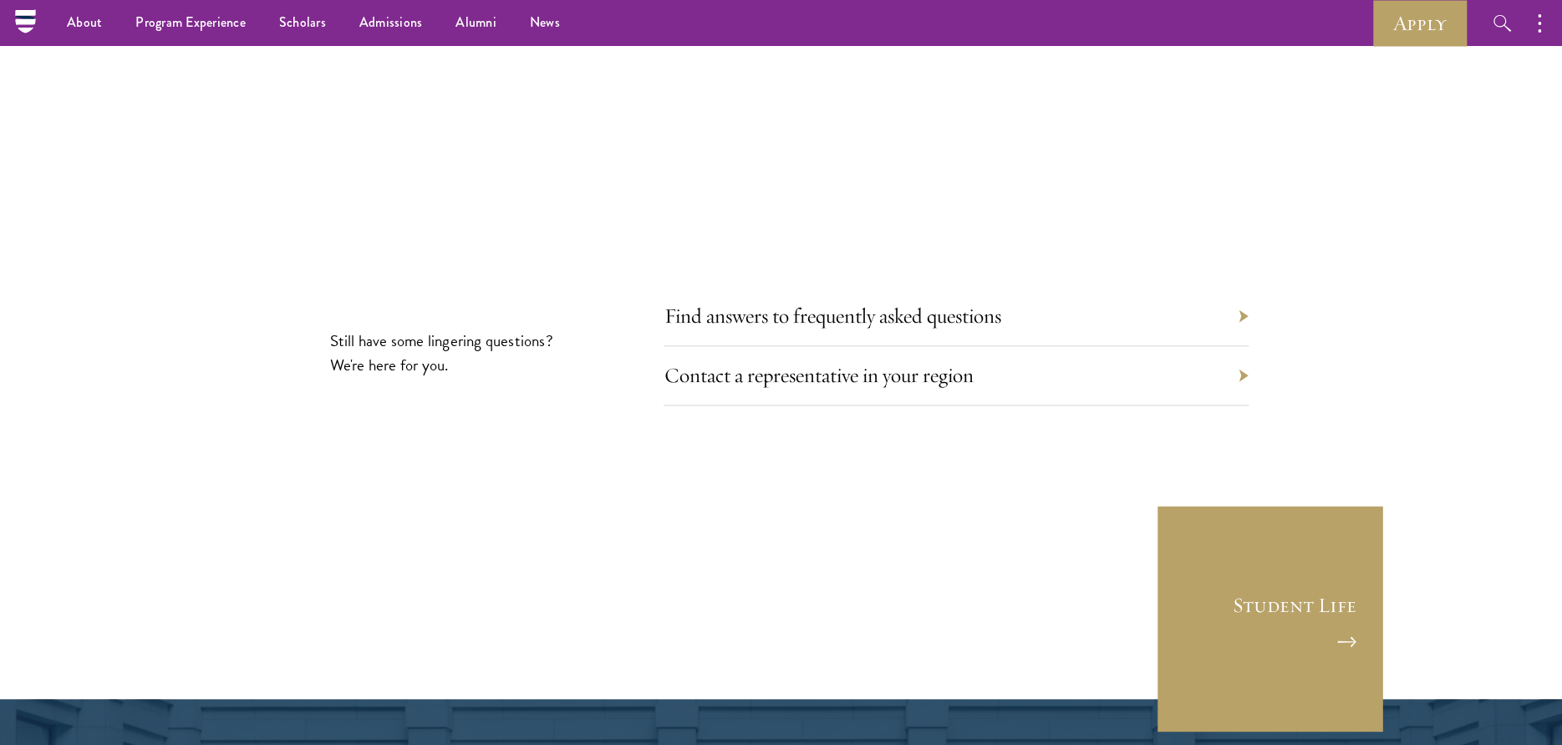
scroll to position [9360, 0]
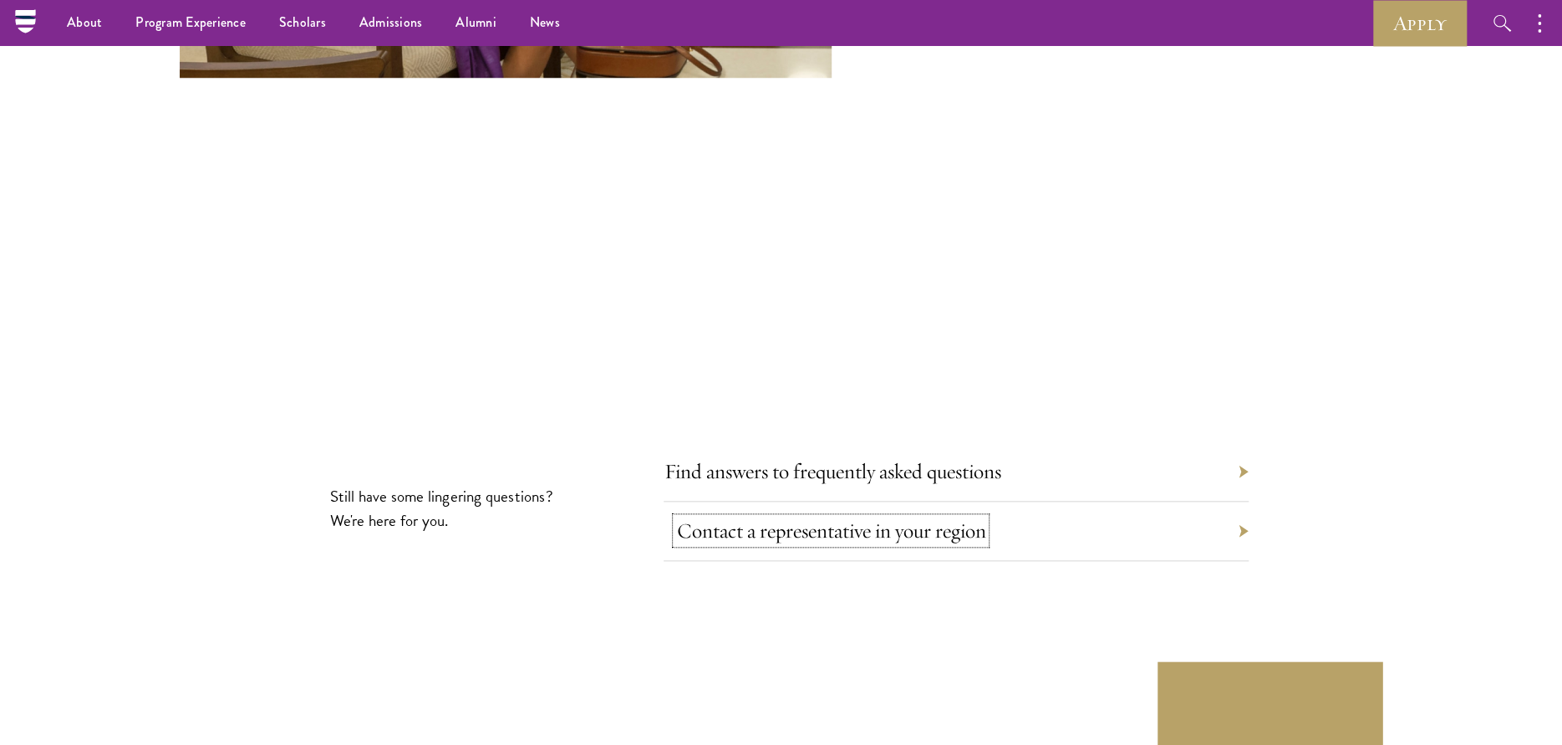
click at [898, 517] on link "Contact a representative in your region" at bounding box center [830, 530] width 309 height 26
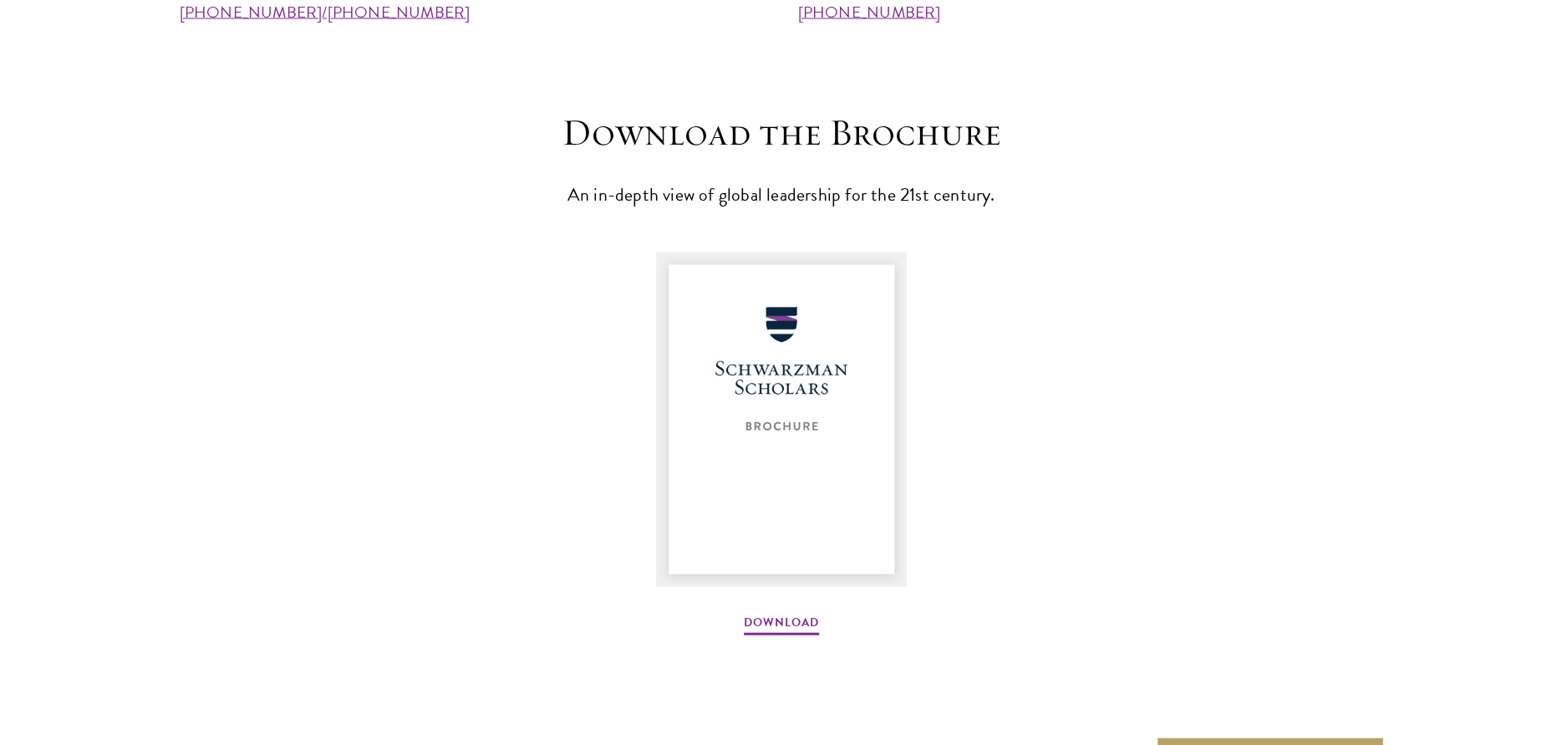
scroll to position [2260, 0]
